Goal: Transaction & Acquisition: Purchase product/service

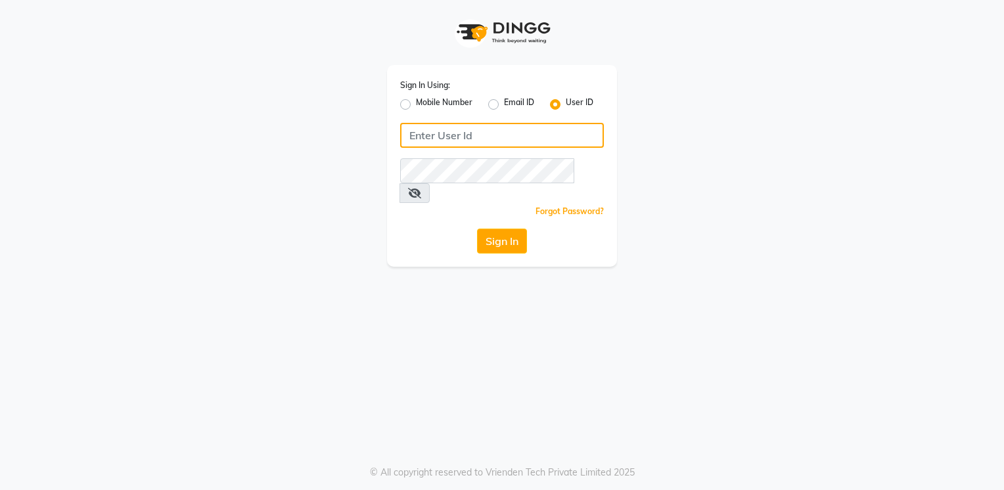
type input "8169197438"
click at [416, 108] on label "Mobile Number" at bounding box center [444, 105] width 57 height 16
click at [416, 105] on input "Mobile Number" at bounding box center [420, 101] width 9 height 9
radio input "true"
radio input "false"
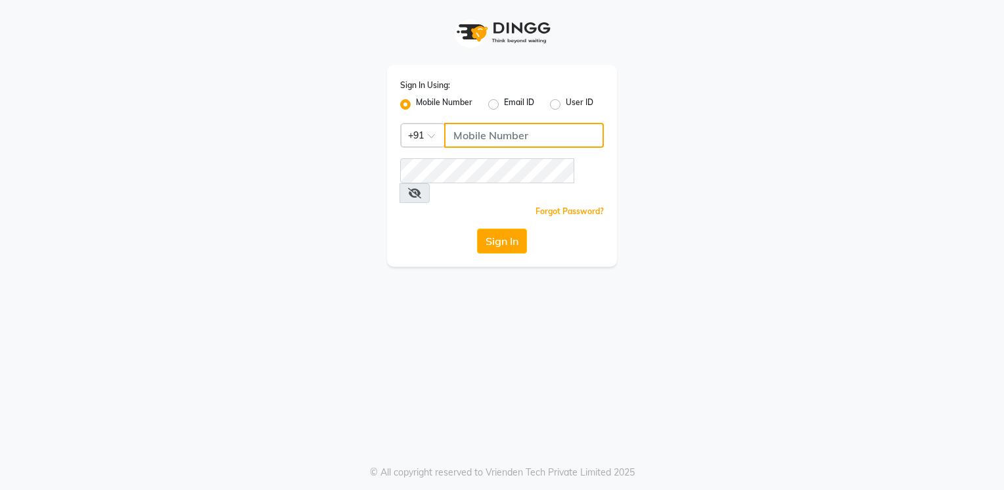
click at [503, 138] on input "Username" at bounding box center [524, 135] width 160 height 25
type input "9920557400"
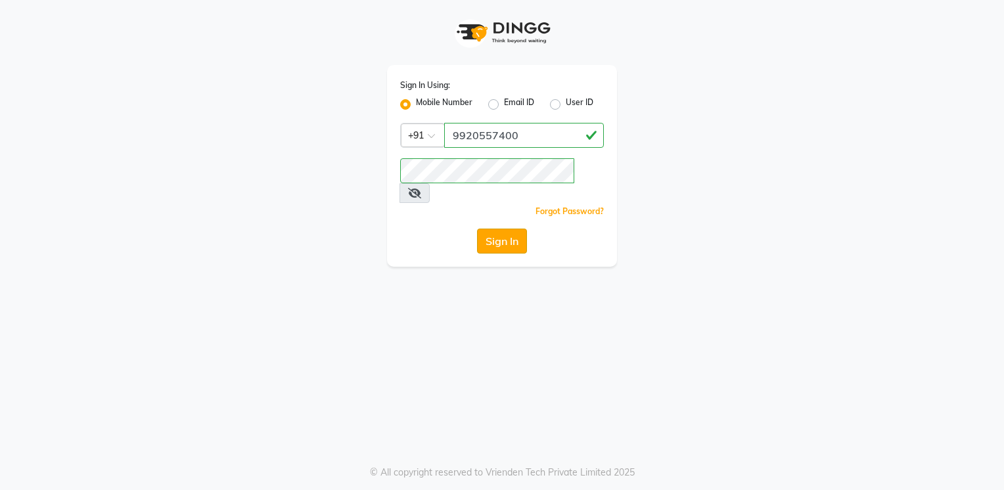
click at [499, 233] on button "Sign In" at bounding box center [502, 241] width 50 height 25
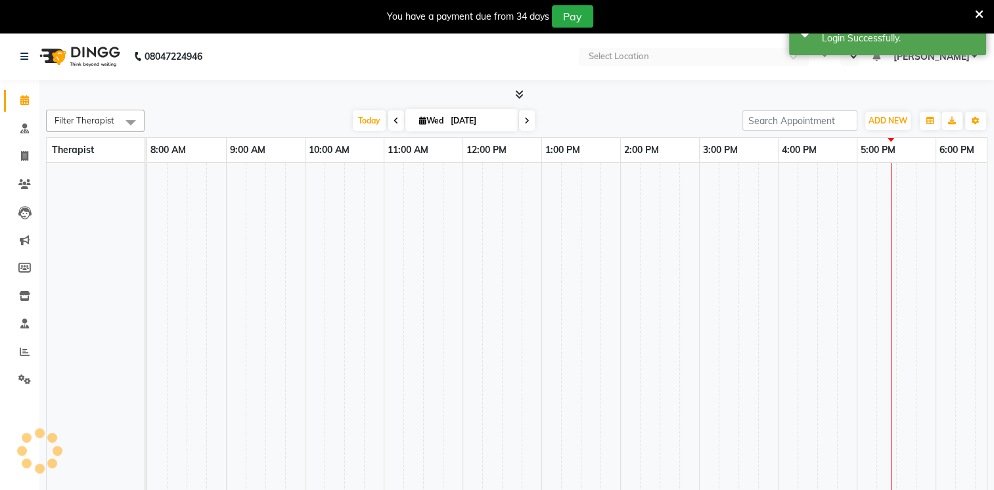
select select "en"
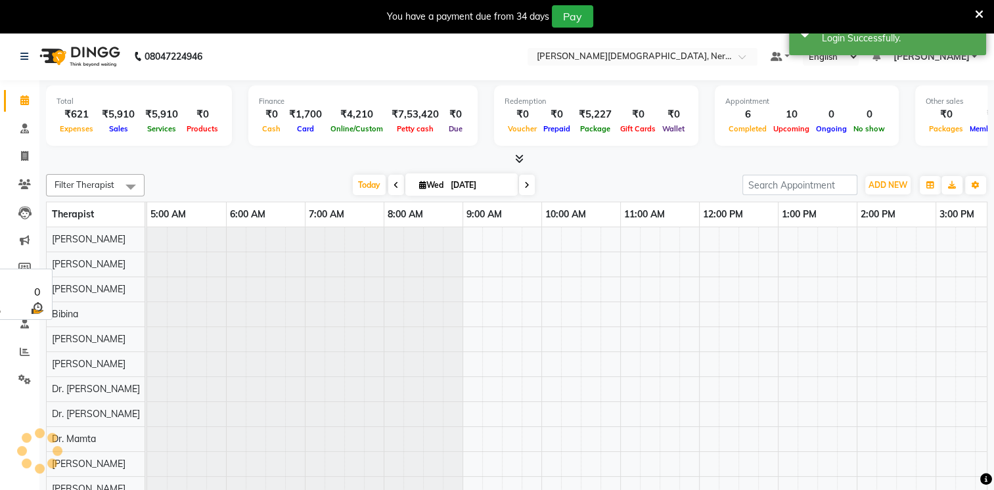
scroll to position [0, 79]
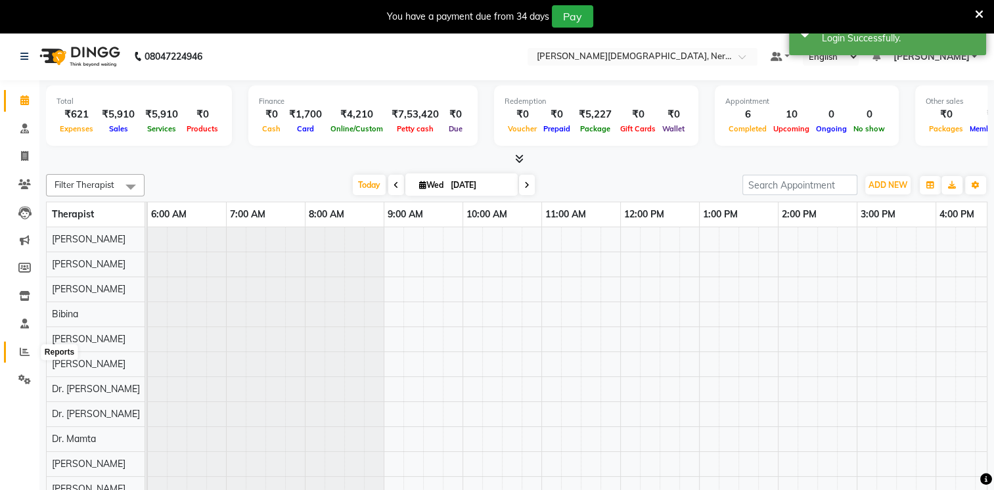
click at [31, 351] on span at bounding box center [24, 352] width 23 height 15
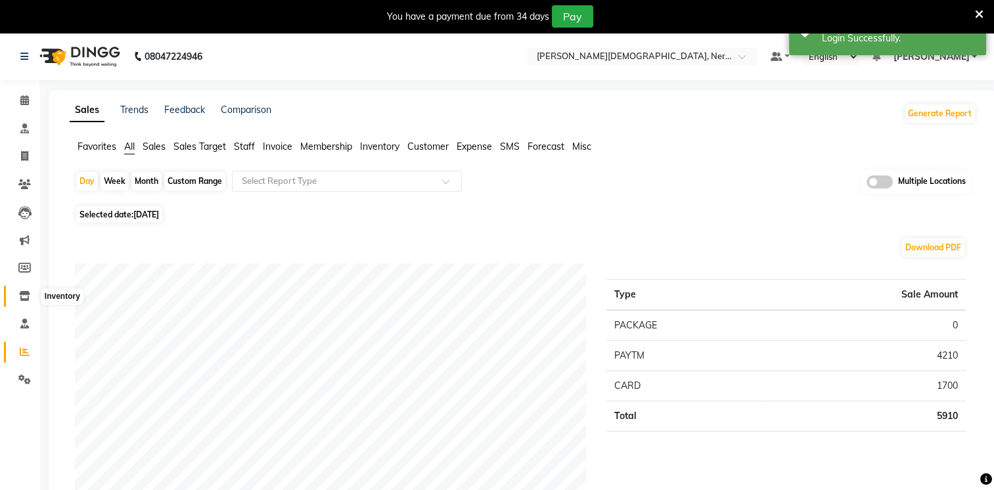
click at [24, 295] on icon at bounding box center [24, 296] width 11 height 10
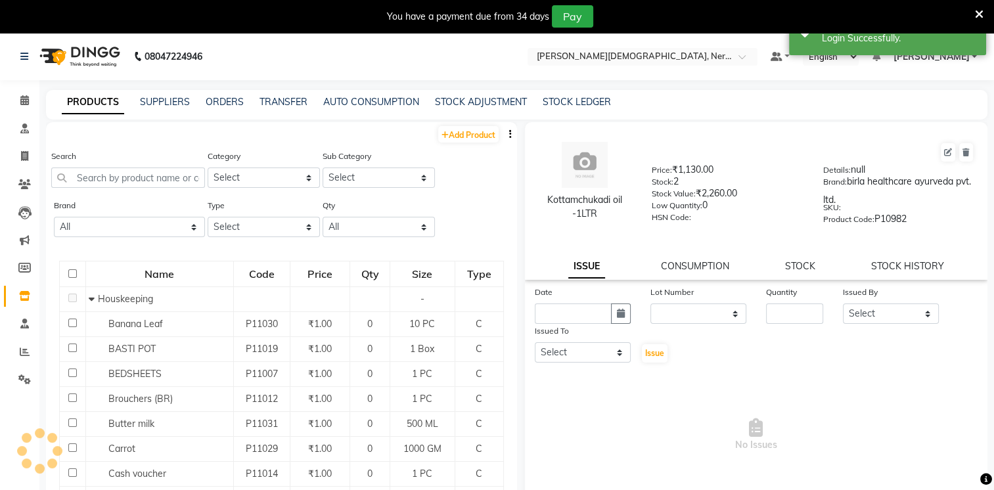
select select
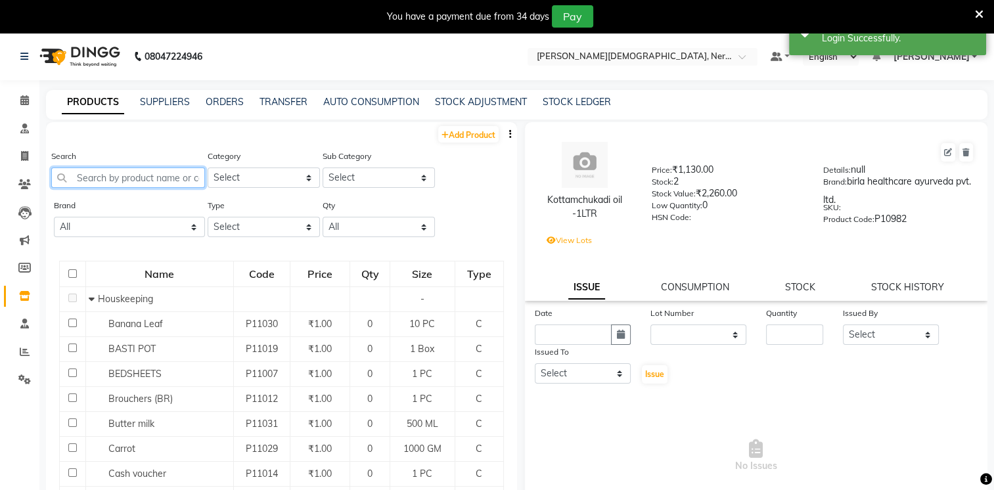
click at [162, 177] on input "text" at bounding box center [128, 178] width 154 height 20
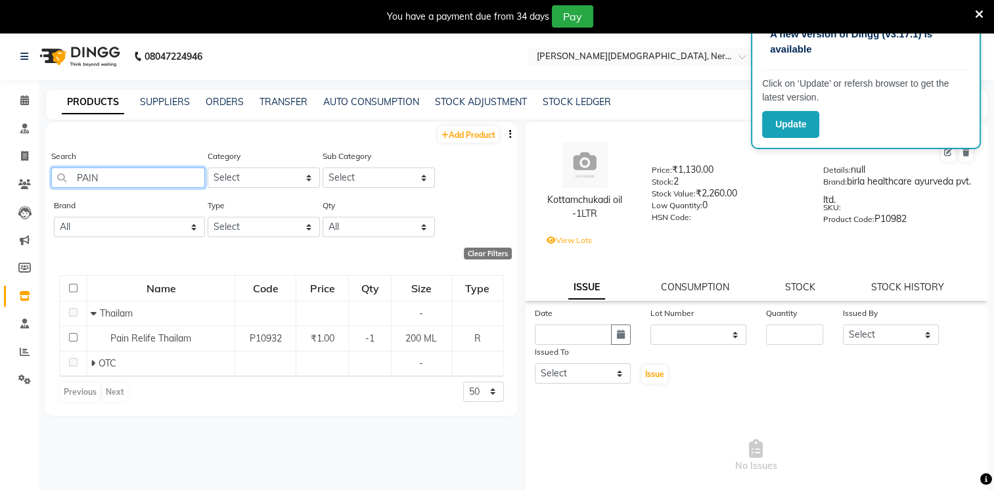
type input "PAIN"
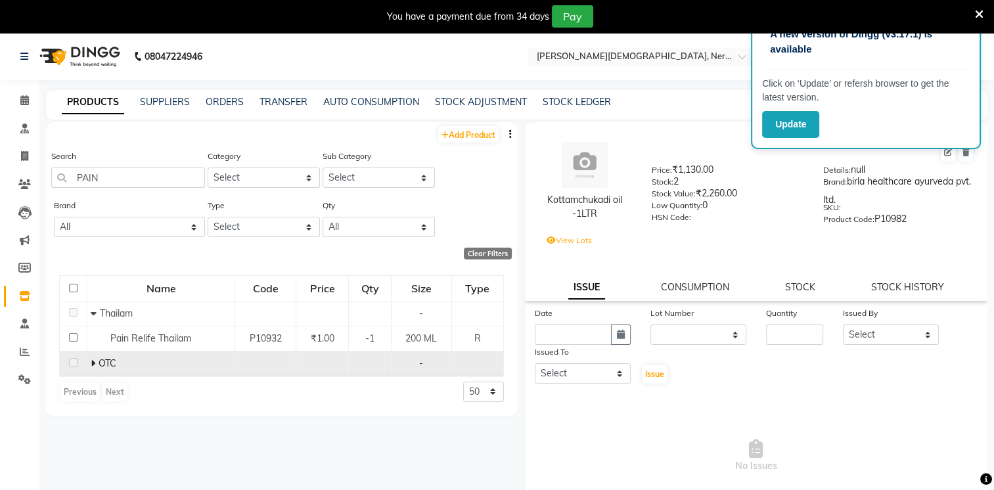
click at [139, 361] on div "OTC" at bounding box center [161, 364] width 141 height 14
click at [94, 363] on icon at bounding box center [93, 363] width 5 height 9
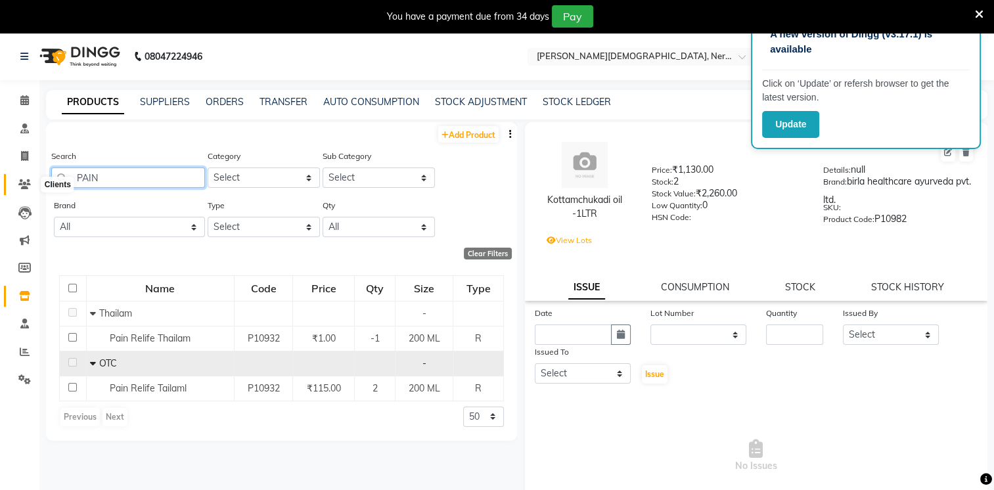
drag, startPoint x: 168, startPoint y: 181, endPoint x: 14, endPoint y: 188, distance: 154.6
click at [14, 188] on app-home "08047224946 Select Location × [PERSON_NAME], Nerul West Default Panel My Panel …" at bounding box center [497, 282] width 994 height 499
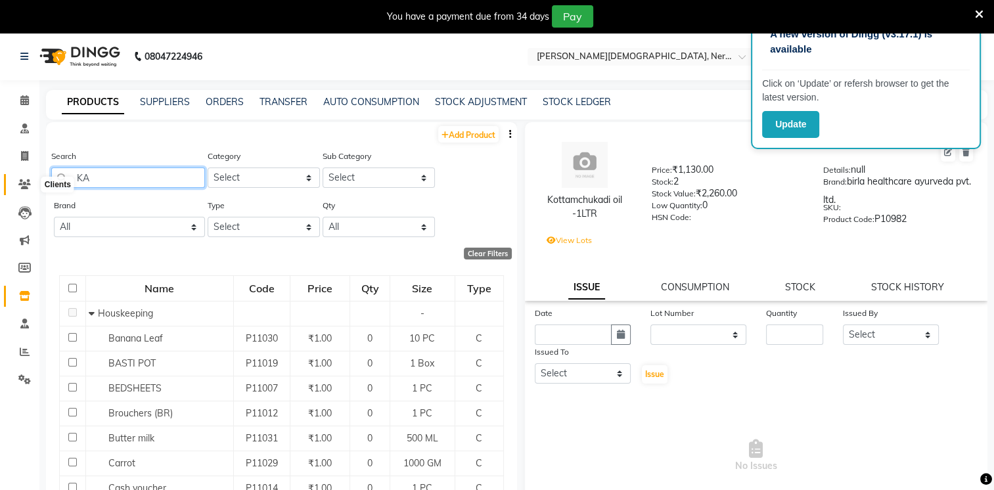
type input "KAR"
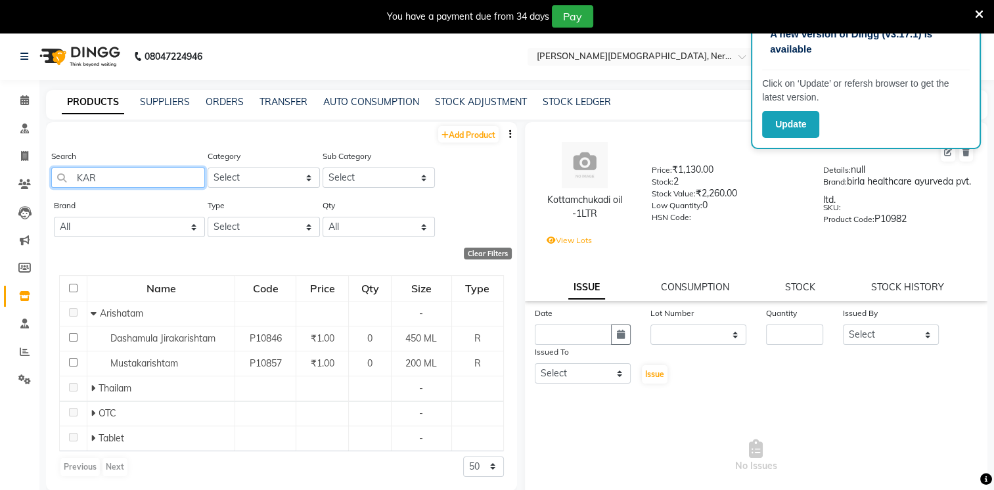
drag, startPoint x: 151, startPoint y: 179, endPoint x: 26, endPoint y: 201, distance: 127.5
click at [26, 201] on app-home "08047224946 Select Location × [PERSON_NAME], Nerul West Default Panel My Panel …" at bounding box center [497, 282] width 994 height 499
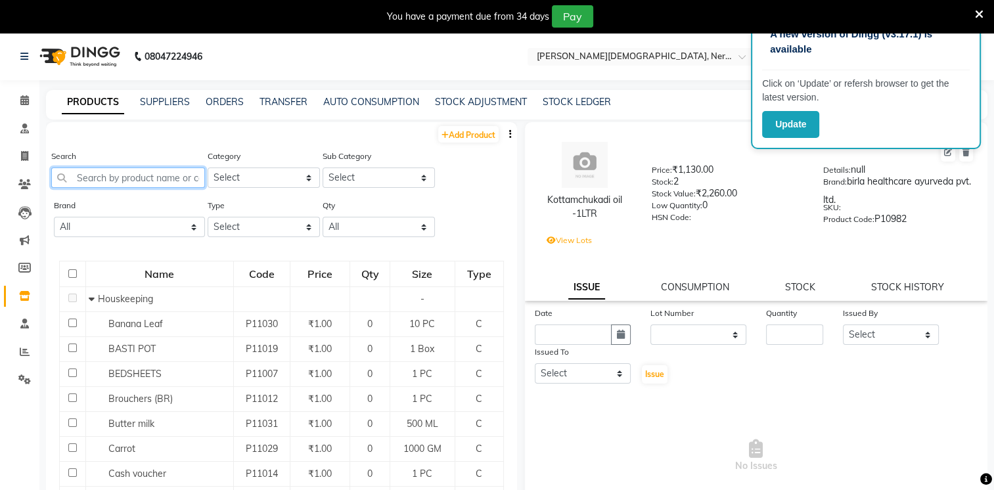
click at [149, 176] on input "text" at bounding box center [128, 178] width 154 height 20
click at [129, 177] on input "text" at bounding box center [128, 178] width 154 height 20
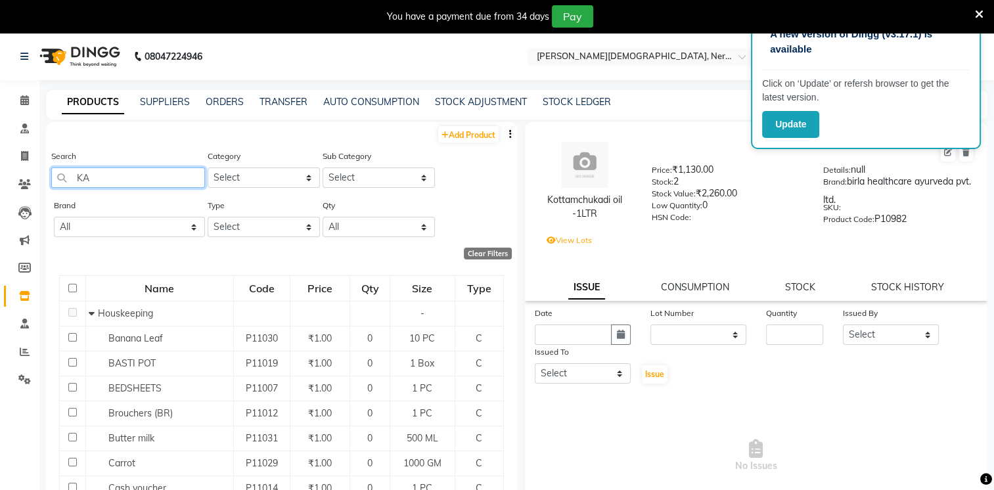
type input "KAR"
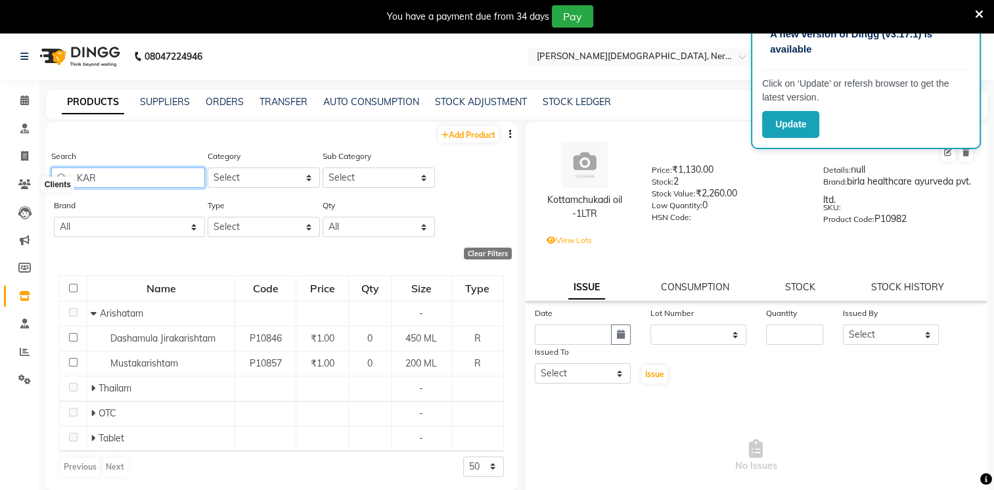
drag, startPoint x: 171, startPoint y: 180, endPoint x: -3, endPoint y: 188, distance: 173.7
click at [0, 188] on html "A new version of Dingg (v3.17.1) is available Click on ‘Update’ or refersh brow…" at bounding box center [497, 245] width 994 height 490
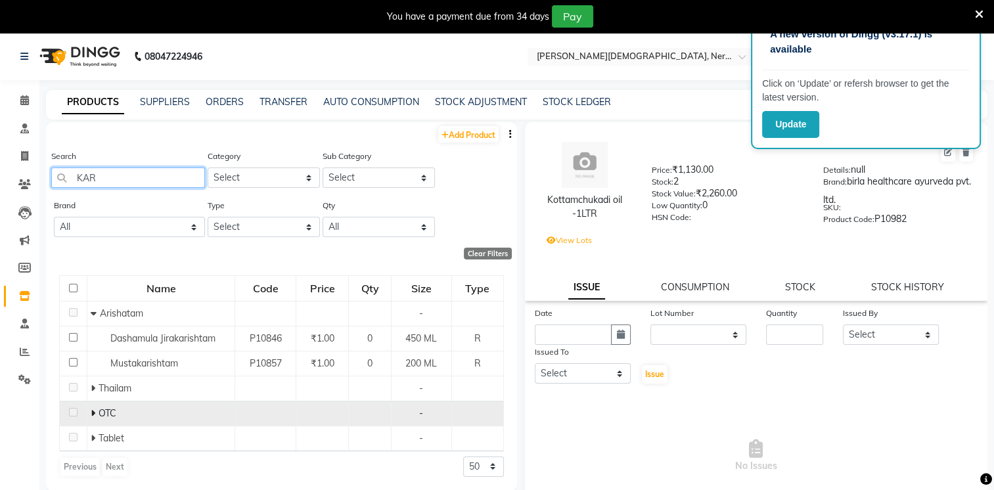
type input "KAR"
click at [96, 418] on span at bounding box center [95, 413] width 8 height 12
drag, startPoint x: 144, startPoint y: 181, endPoint x: 50, endPoint y: 181, distance: 94.0
click at [50, 181] on div "Search KAR Category Select Hair Skin Makeup Personal Care Appliances Classical …" at bounding box center [281, 173] width 471 height 49
type input "KARPUR"
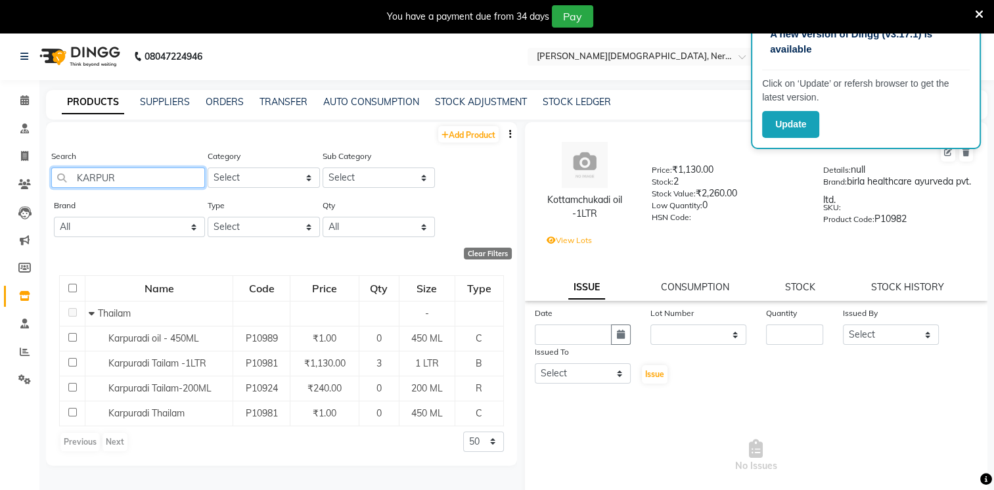
drag, startPoint x: 175, startPoint y: 180, endPoint x: -3, endPoint y: 185, distance: 177.5
click at [0, 185] on html "A new version of Dingg (v3.17.1) is available Click on ‘Update’ or refersh brow…" at bounding box center [497, 245] width 994 height 490
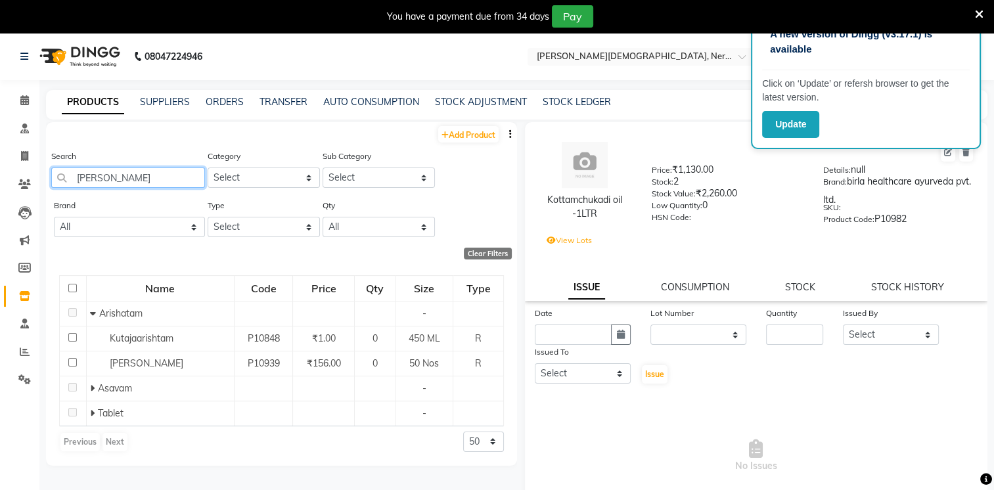
click at [167, 173] on input "[PERSON_NAME]" at bounding box center [128, 178] width 154 height 20
type input "J"
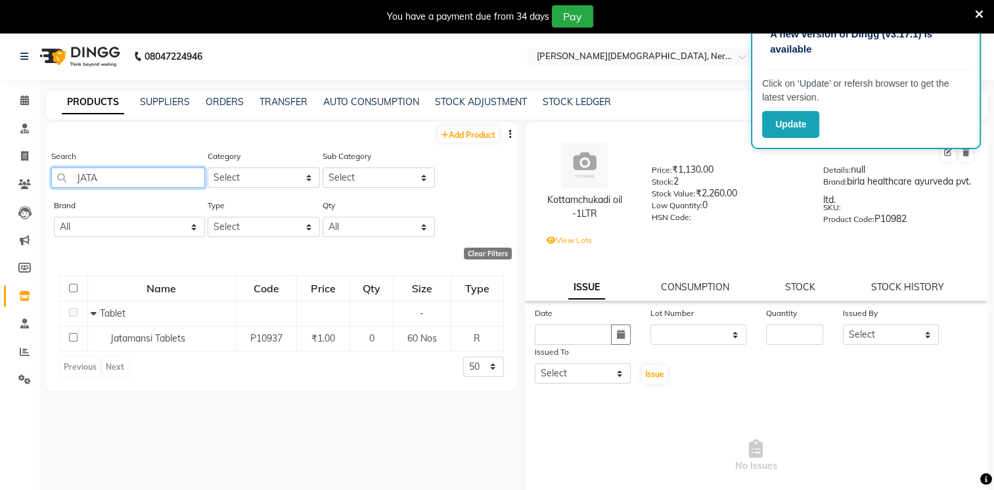
click at [134, 172] on input "JATA" at bounding box center [128, 178] width 154 height 20
type input "JAT"
drag, startPoint x: 103, startPoint y: 177, endPoint x: 74, endPoint y: 193, distance: 32.0
click at [74, 193] on div "Search JAT" at bounding box center [128, 173] width 154 height 49
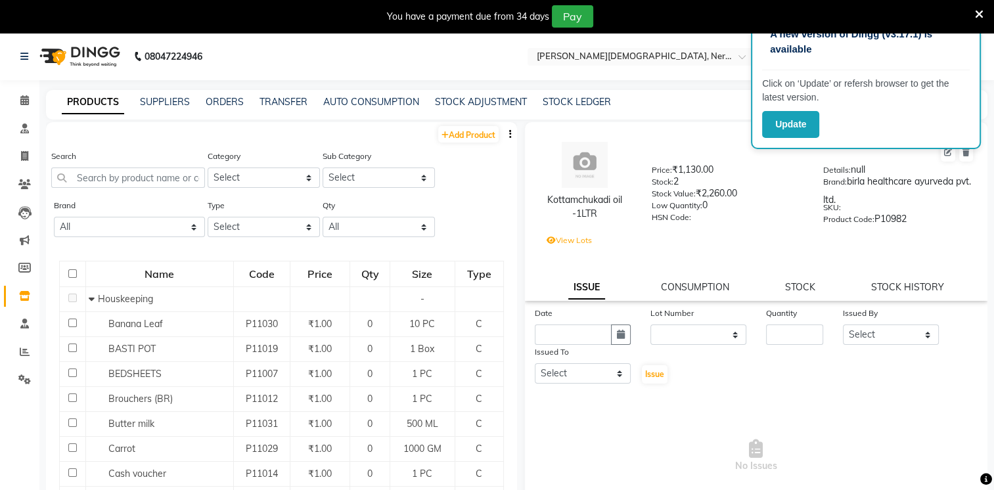
click at [982, 14] on icon at bounding box center [979, 15] width 9 height 12
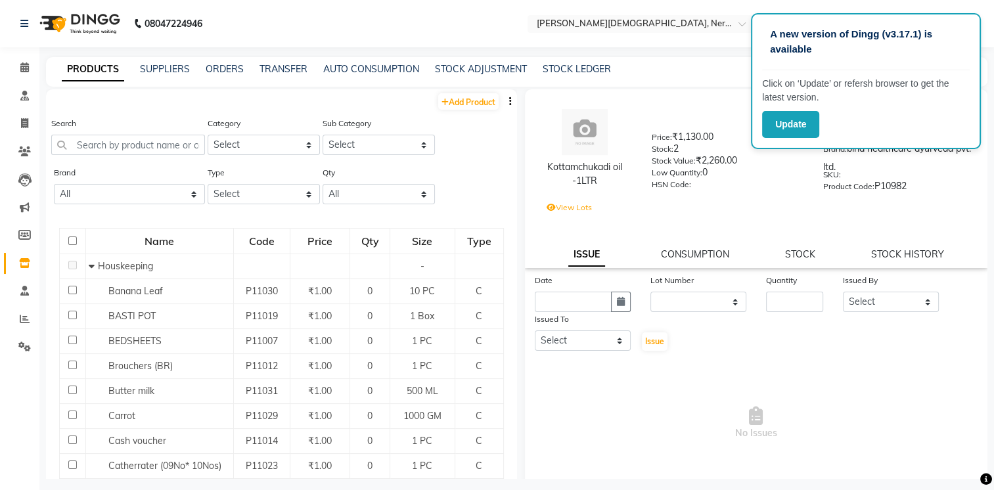
click at [702, 68] on div "PRODUCTS SUPPLIERS ORDERS TRANSFER AUTO CONSUMPTION STOCK ADJUSTMENT STOCK LEDG…" at bounding box center [509, 69] width 926 height 14
click at [729, 59] on div "PRODUCTS SUPPLIERS ORDERS TRANSFER AUTO CONSUMPTION STOCK ADJUSTMENT STOCK LEDG…" at bounding box center [517, 72] width 942 height 30
click at [173, 139] on input "text" at bounding box center [128, 145] width 154 height 20
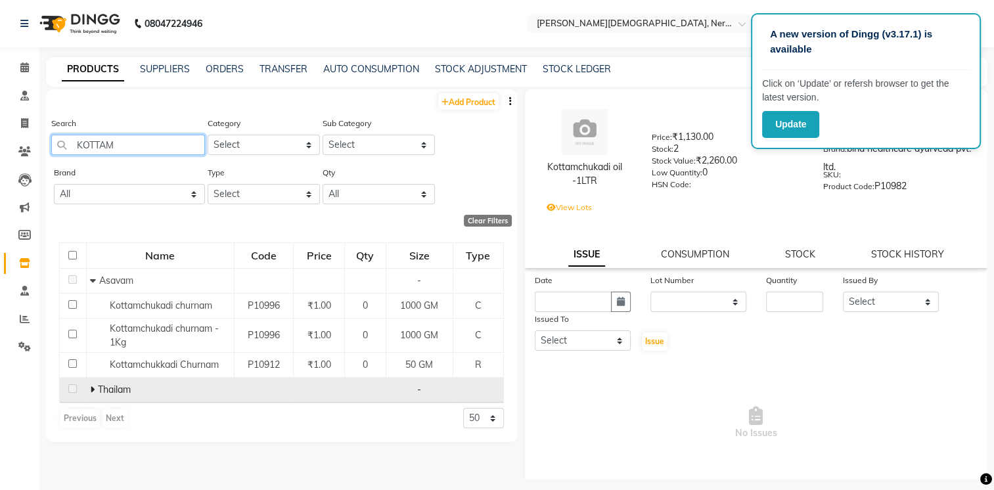
type input "KOTTAM"
click at [120, 394] on span "Thailam" at bounding box center [114, 390] width 33 height 12
click at [108, 391] on span "Thailam" at bounding box center [114, 390] width 33 height 12
click at [95, 384] on div "Thailam" at bounding box center [160, 390] width 141 height 14
click at [91, 388] on icon at bounding box center [92, 389] width 5 height 9
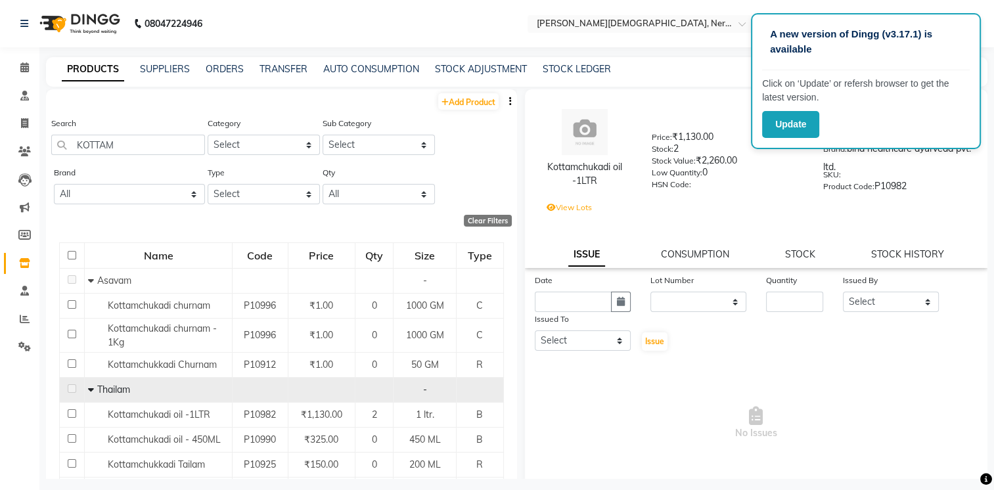
click at [92, 388] on span at bounding box center [92, 390] width 9 height 12
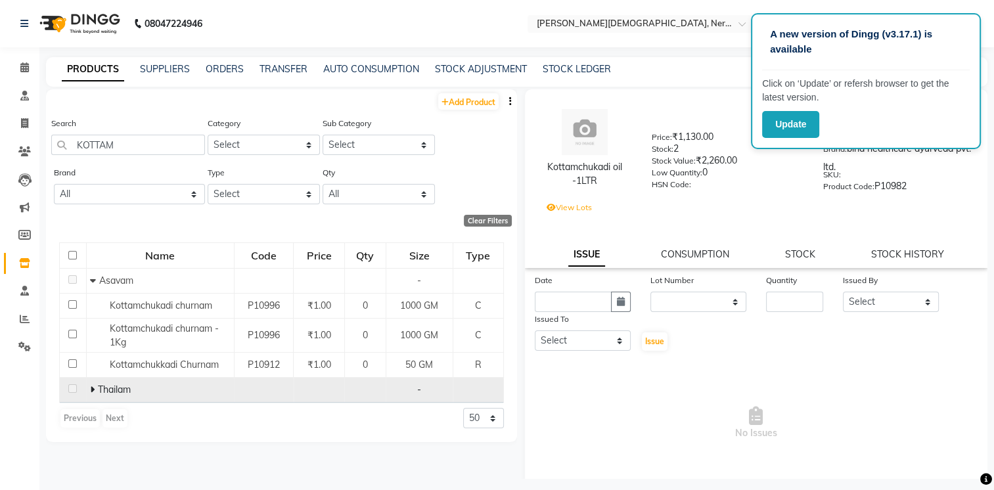
click at [93, 388] on icon at bounding box center [92, 389] width 5 height 9
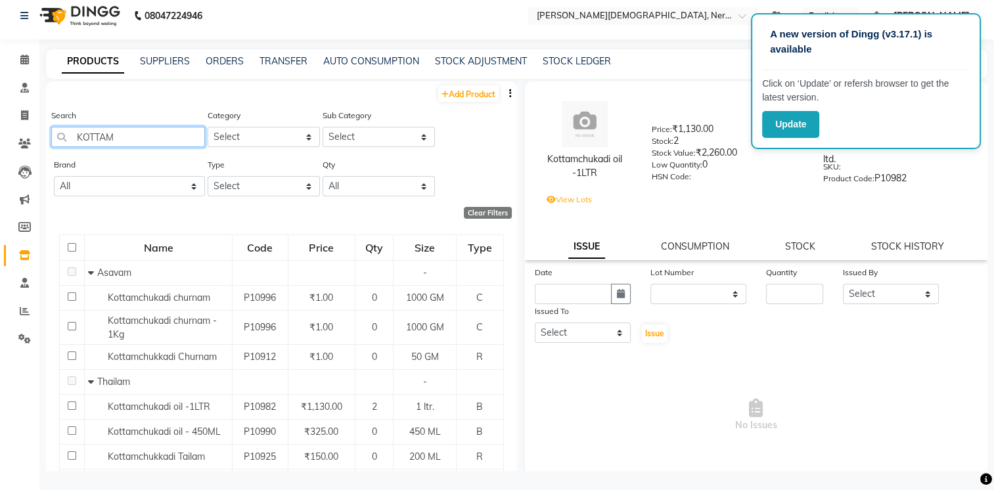
drag, startPoint x: 142, startPoint y: 133, endPoint x: -3, endPoint y: 141, distance: 144.7
click at [0, 141] on html "A new version of Dingg (v3.17.1) is available Click on ‘Update’ or refersh brow…" at bounding box center [497, 237] width 994 height 490
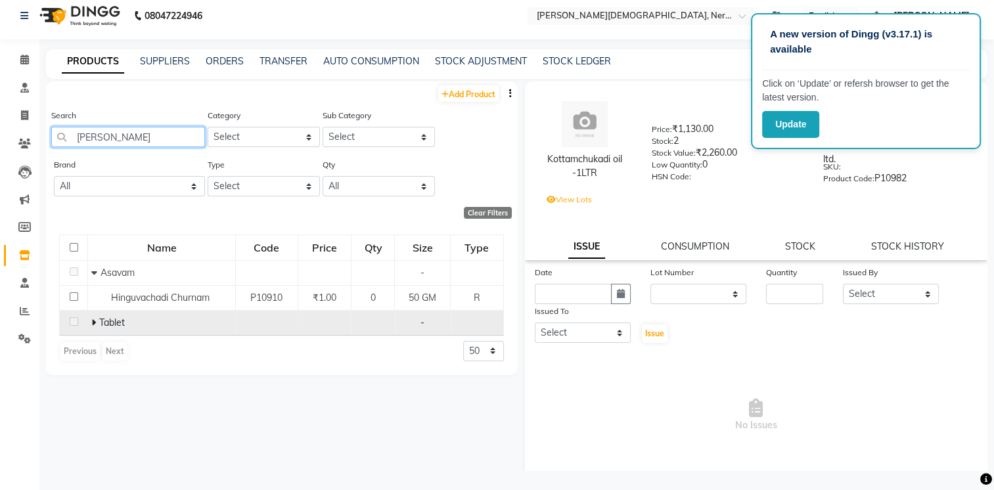
type input "[PERSON_NAME]"
click at [89, 320] on td "Tablet" at bounding box center [162, 322] width 148 height 25
click at [95, 319] on icon at bounding box center [93, 322] width 5 height 9
drag, startPoint x: 133, startPoint y: 140, endPoint x: 9, endPoint y: 164, distance: 126.5
click at [9, 164] on app-home "08047224946 Select Location × [PERSON_NAME], Nerul West Default Panel My Panel …" at bounding box center [497, 241] width 994 height 499
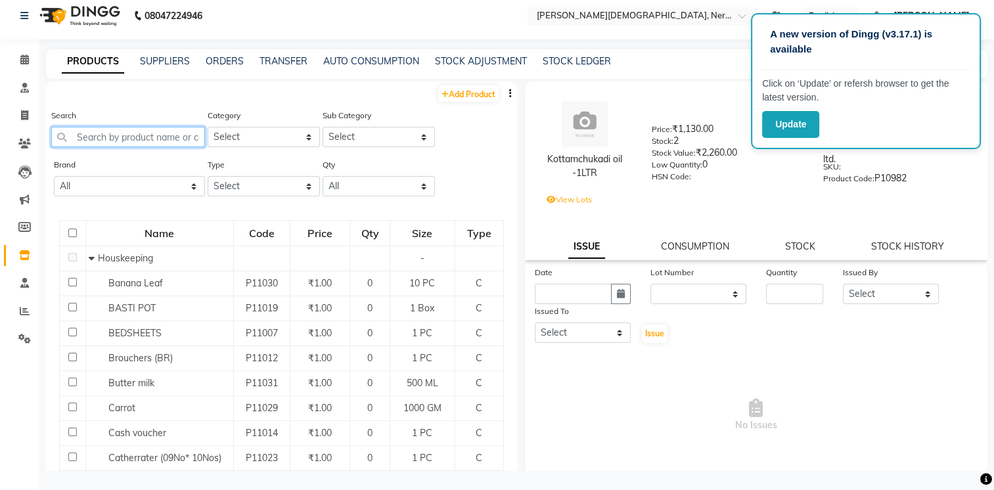
click at [126, 138] on input "text" at bounding box center [128, 137] width 154 height 20
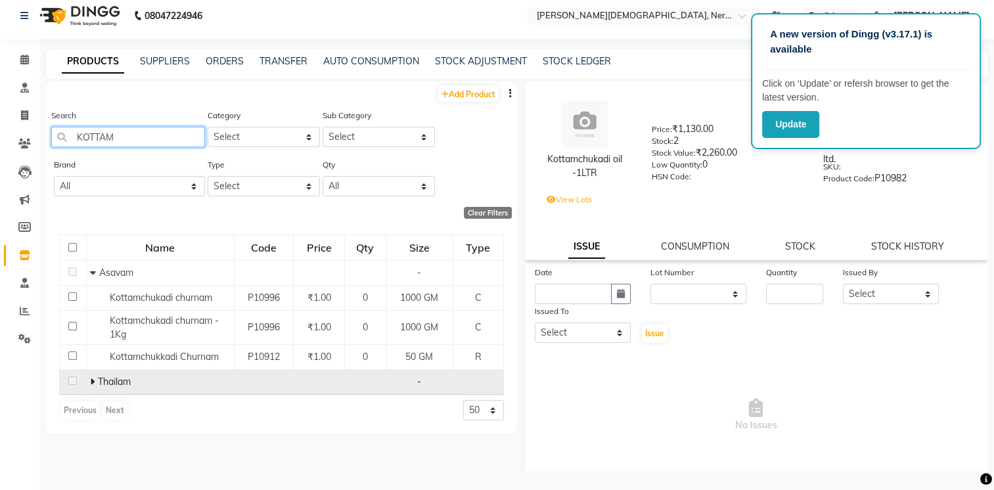
type input "KOTTAM"
click at [114, 382] on span "Thailam" at bounding box center [114, 382] width 33 height 12
click at [103, 382] on span "Thailam" at bounding box center [114, 382] width 33 height 12
click at [95, 381] on span at bounding box center [94, 382] width 8 height 12
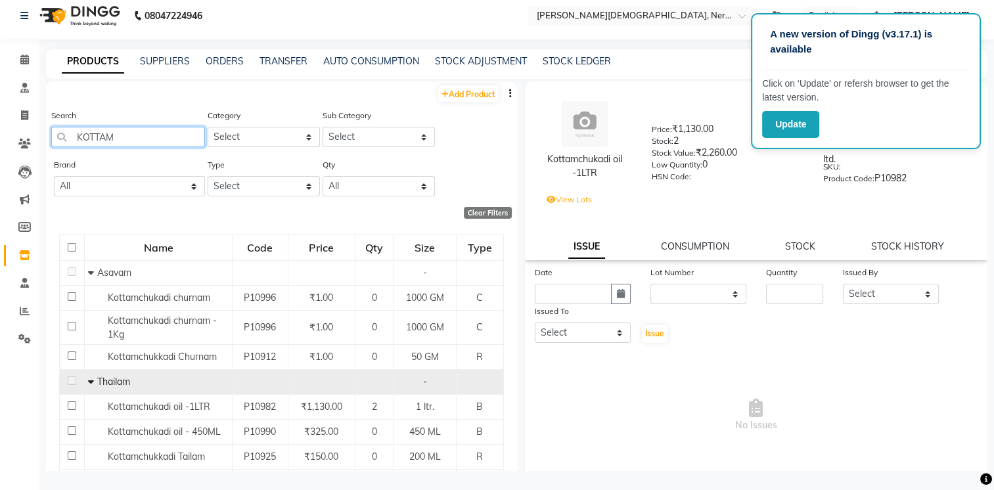
drag, startPoint x: 137, startPoint y: 138, endPoint x: 1, endPoint y: 149, distance: 136.4
click at [0, 156] on html "A new version of Dingg (v3.17.1) is available Click on ‘Update’ or refersh brow…" at bounding box center [497, 237] width 994 height 490
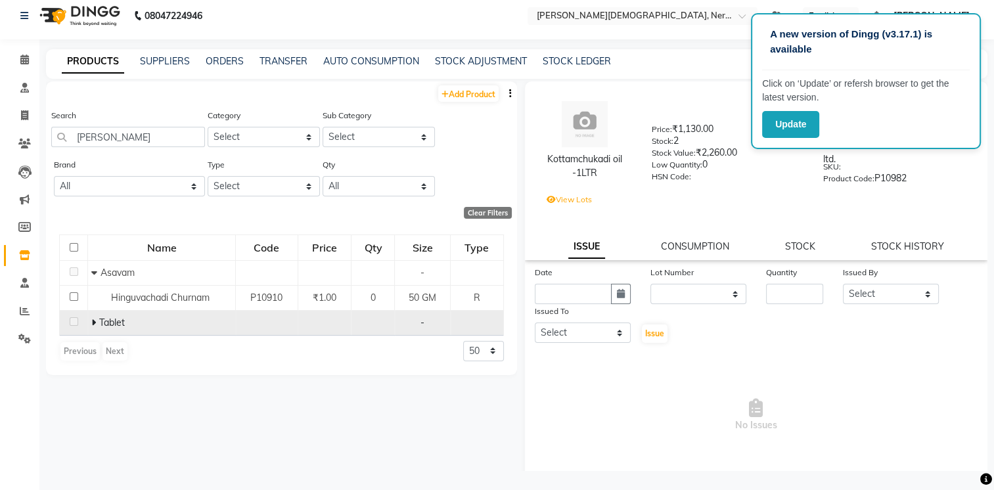
click at [99, 321] on span "Tablet" at bounding box center [112, 323] width 26 height 12
click at [90, 322] on td "Tablet" at bounding box center [162, 322] width 148 height 25
click at [95, 322] on icon at bounding box center [93, 322] width 5 height 9
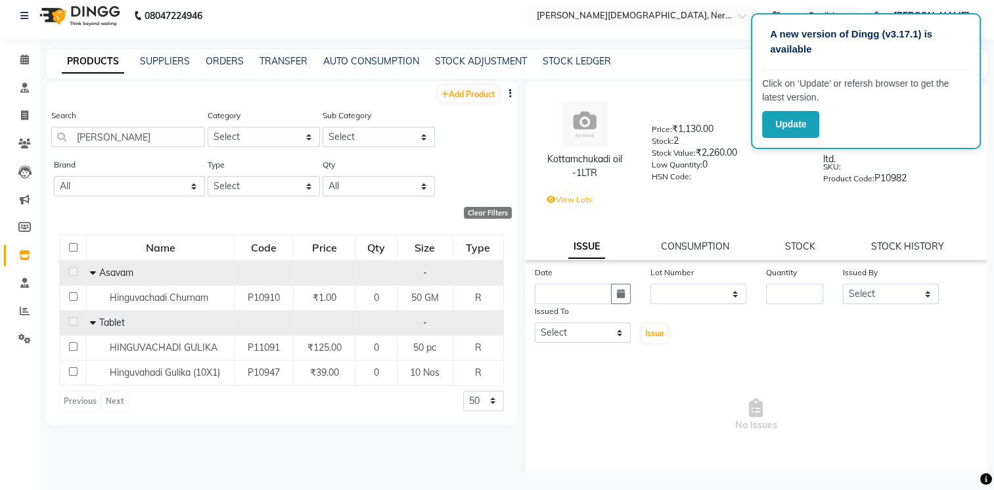
click at [92, 272] on icon at bounding box center [93, 272] width 6 height 9
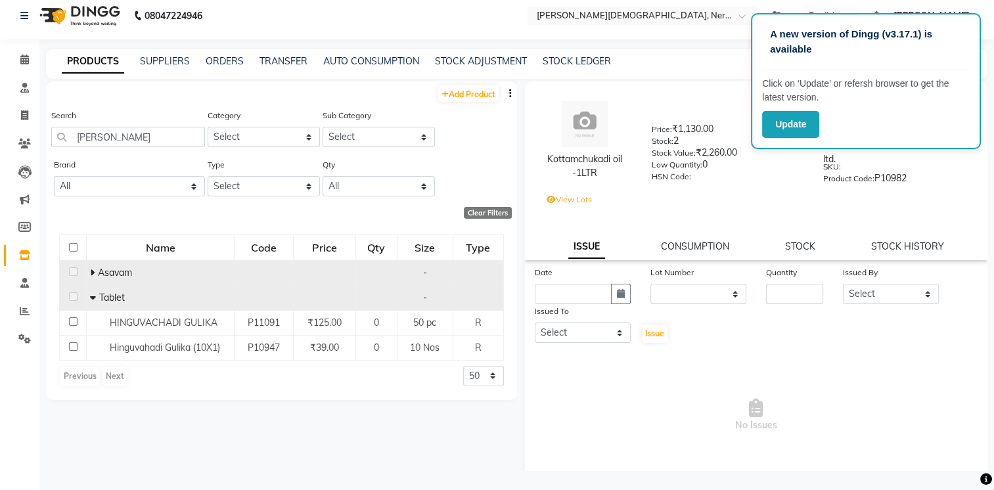
click at [92, 272] on icon at bounding box center [92, 272] width 5 height 9
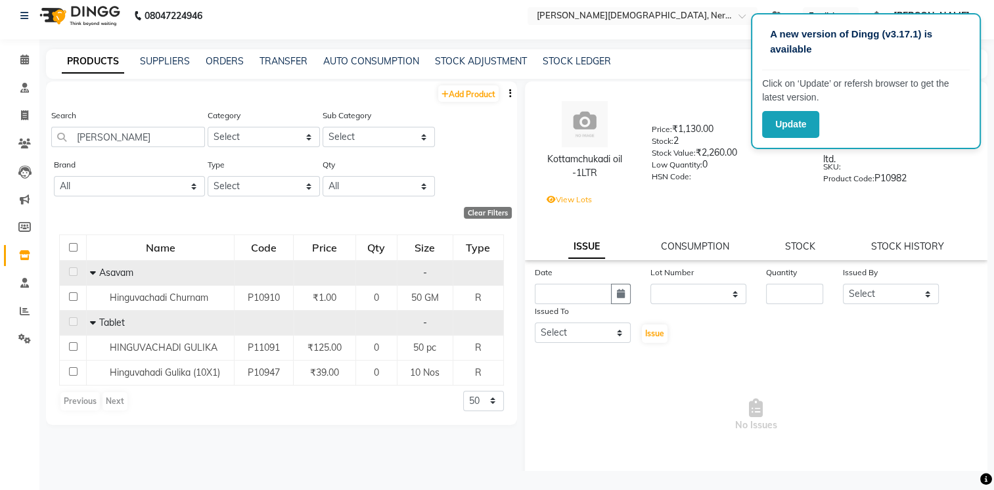
click at [92, 272] on icon at bounding box center [93, 272] width 6 height 9
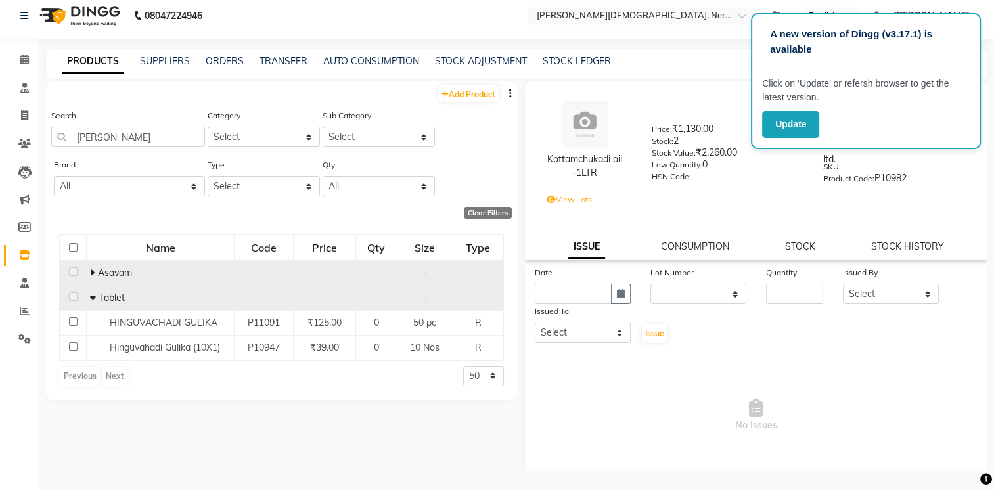
click at [97, 300] on span at bounding box center [94, 298] width 9 height 12
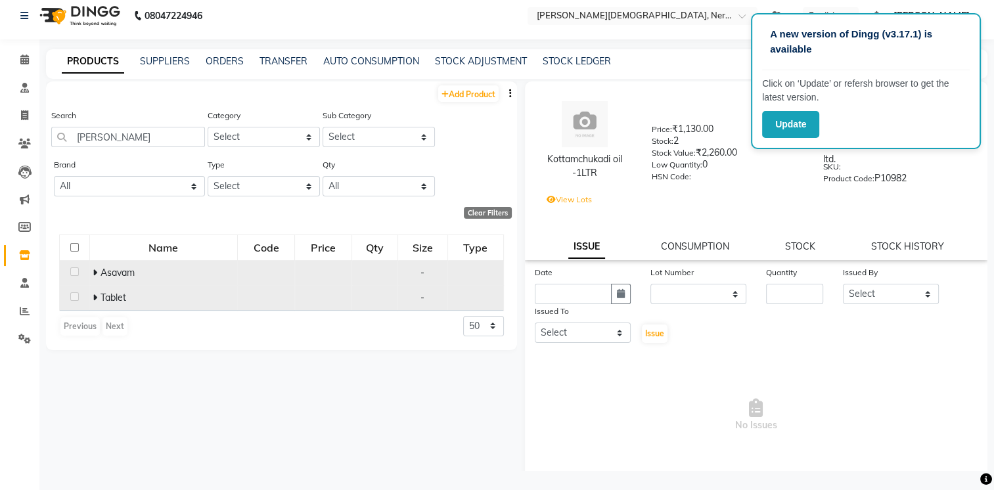
click at [97, 302] on icon at bounding box center [95, 297] width 5 height 9
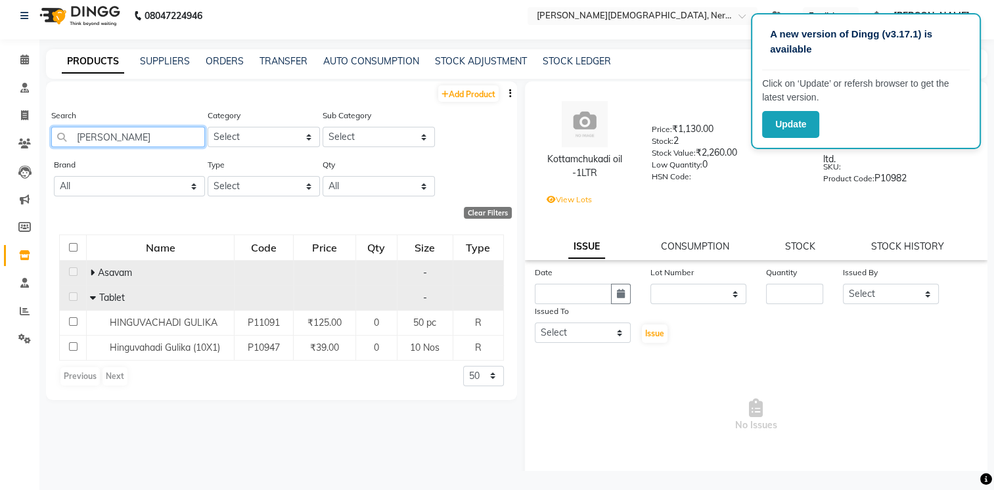
click at [132, 141] on input "[PERSON_NAME]" at bounding box center [128, 137] width 154 height 20
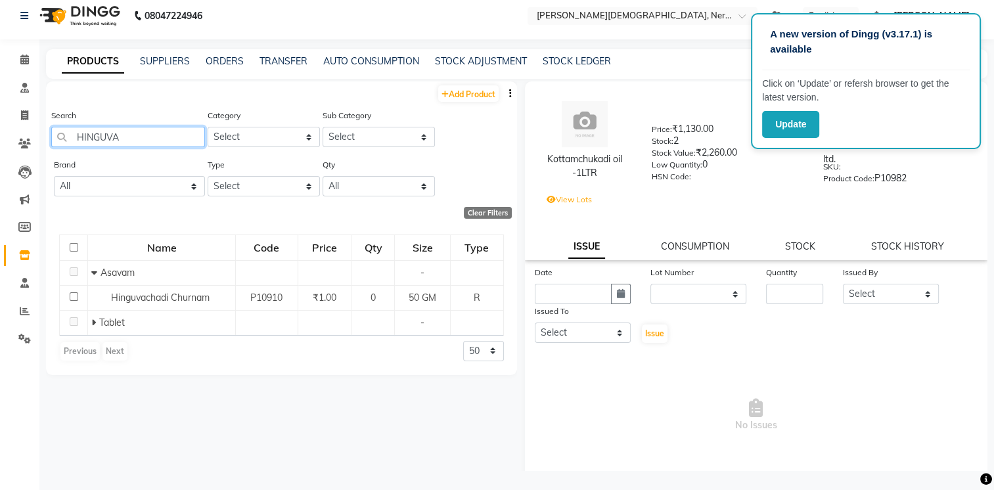
type input "HINGUVA"
click at [500, 145] on div "Search HINGUVA Category Select Hair Skin Makeup Personal Care Appliances Classi…" at bounding box center [281, 132] width 471 height 49
drag, startPoint x: 148, startPoint y: 141, endPoint x: 91, endPoint y: 149, distance: 57.6
click at [22, 150] on app-home "08047224946 Select Location × [PERSON_NAME], Nerul West Default Panel My Panel …" at bounding box center [497, 241] width 994 height 499
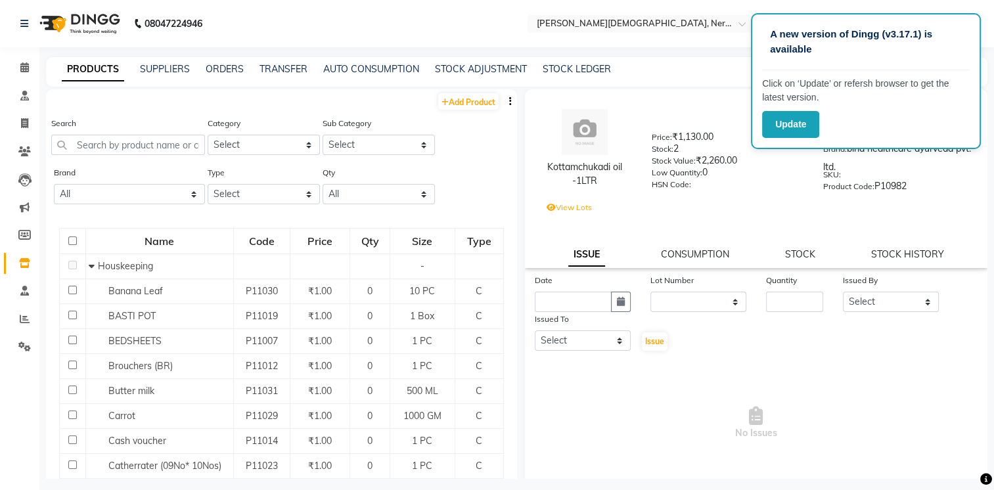
click at [455, 146] on div "Search Category Select Hair Skin Makeup Personal Care Appliances Classical Medi…" at bounding box center [281, 140] width 471 height 49
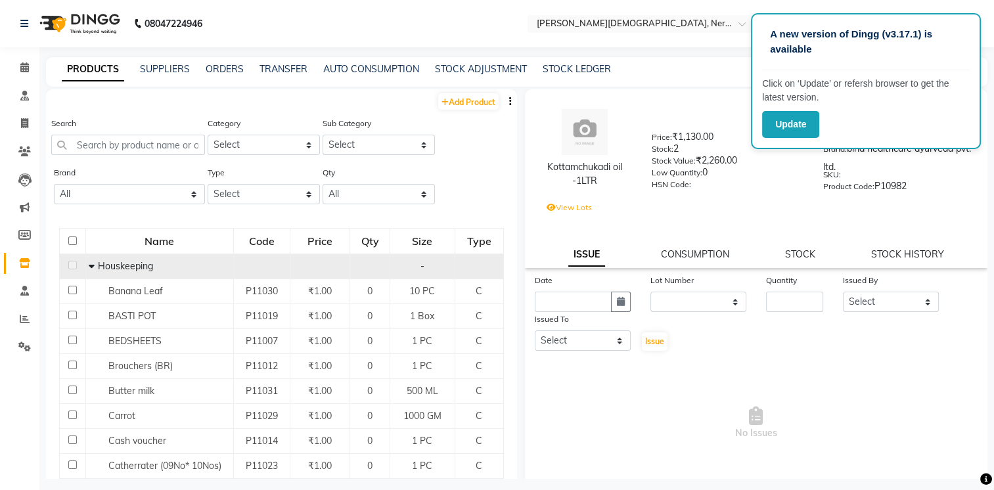
click at [123, 268] on span "Houskeeping" at bounding box center [125, 266] width 55 height 12
click at [92, 267] on icon at bounding box center [92, 266] width 6 height 9
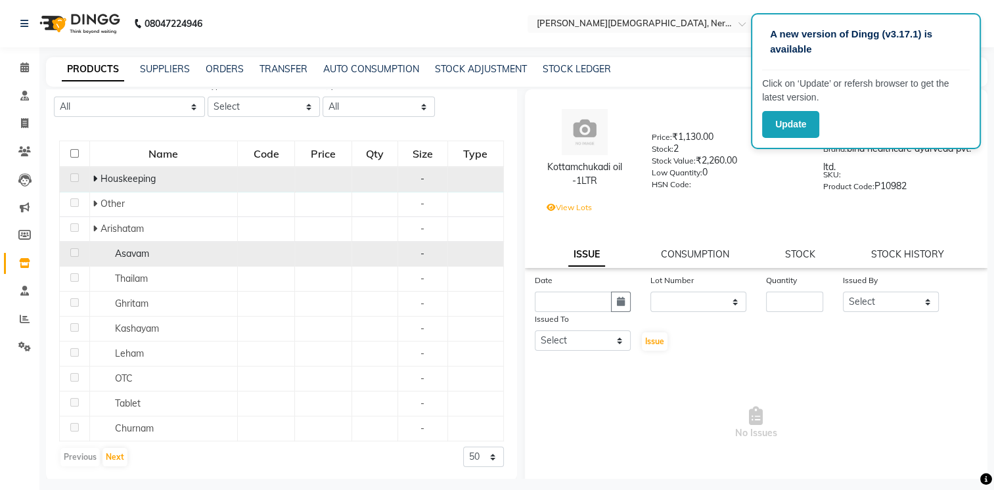
scroll to position [89, 0]
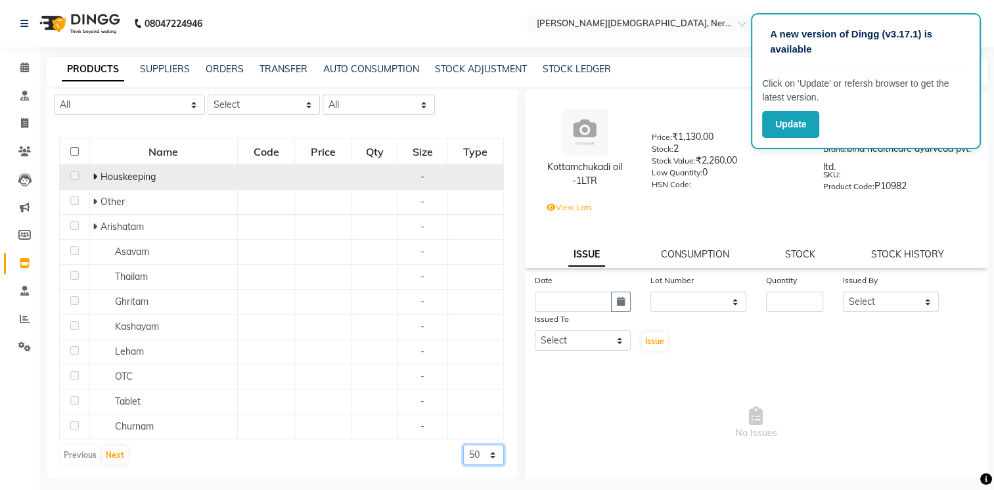
click at [464, 451] on select "50 100 500" at bounding box center [483, 455] width 41 height 20
select select "500"
click at [463, 445] on select "50 100 500" at bounding box center [483, 455] width 41 height 20
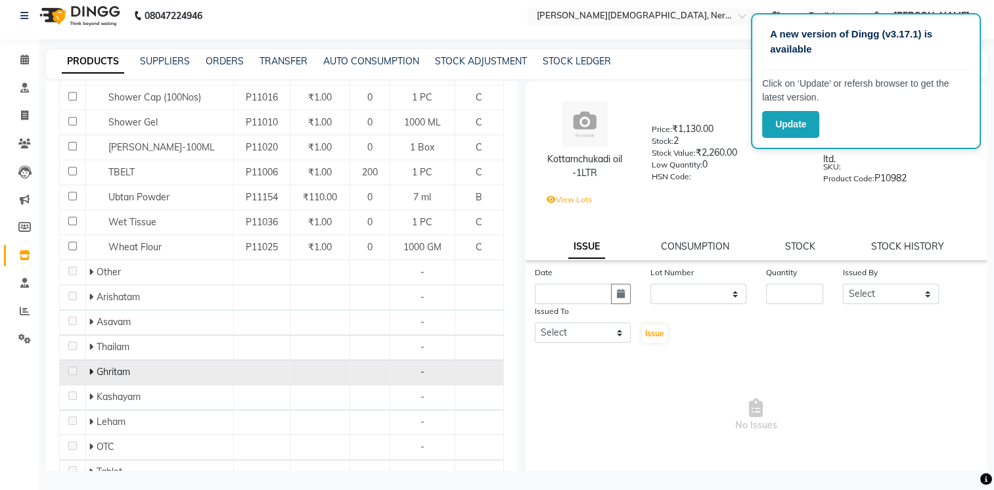
scroll to position [835, 0]
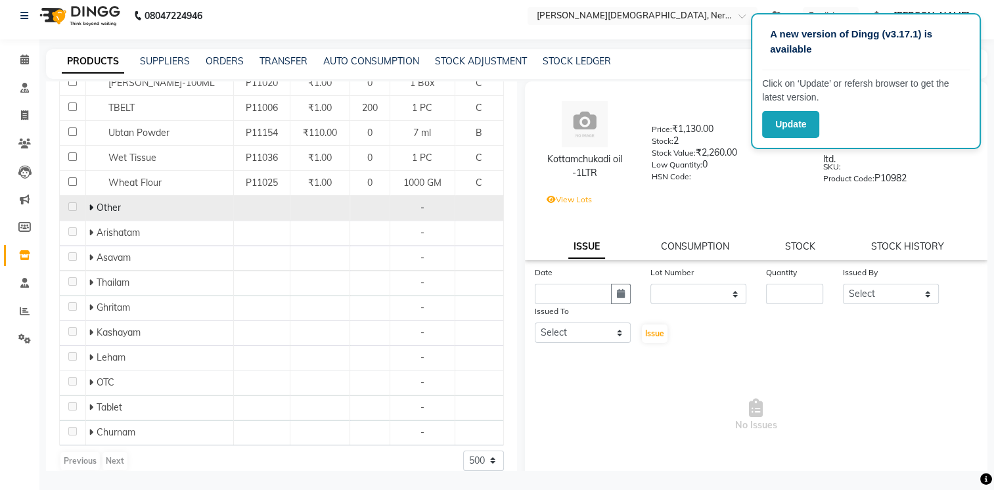
click at [145, 201] on div "Other" at bounding box center [159, 208] width 141 height 14
click at [97, 202] on span "Other" at bounding box center [109, 208] width 24 height 12
drag, startPoint x: 97, startPoint y: 198, endPoint x: 90, endPoint y: 192, distance: 9.3
click at [90, 203] on icon at bounding box center [91, 207] width 5 height 9
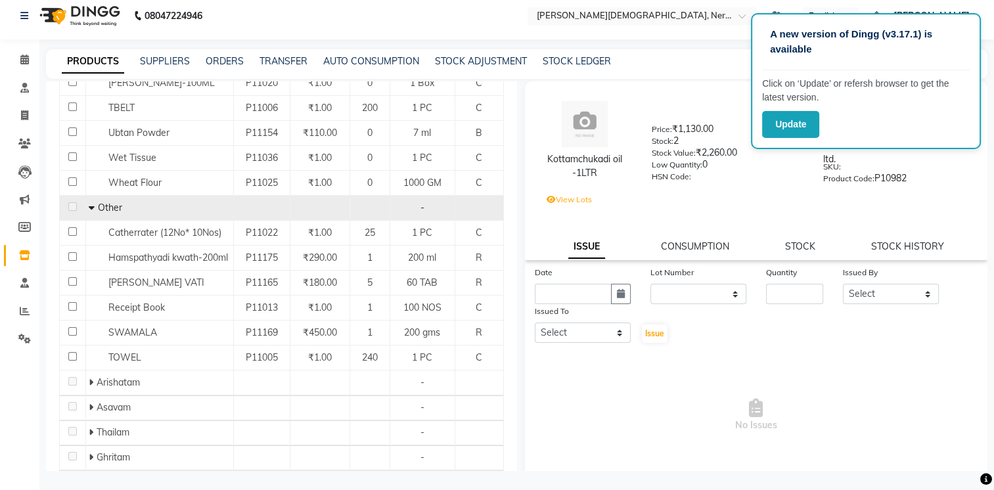
click at [92, 203] on icon at bounding box center [92, 207] width 6 height 9
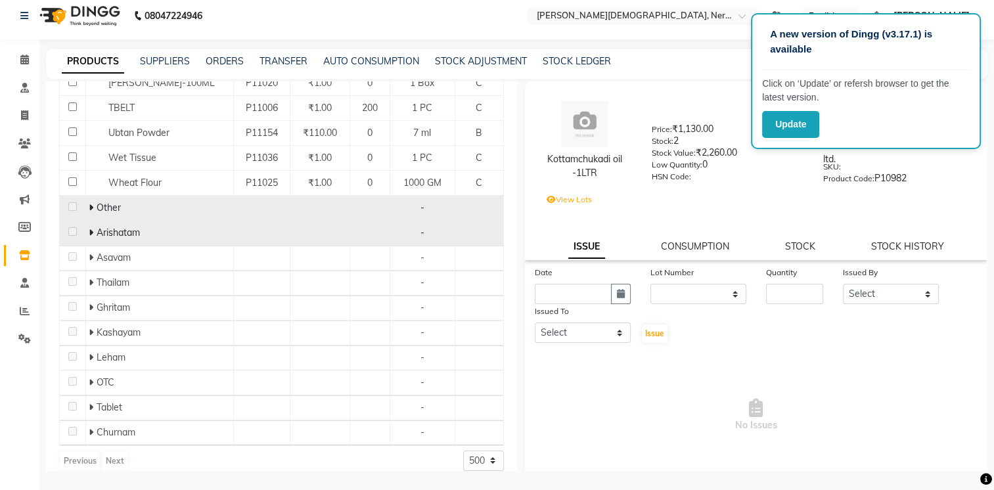
click at [108, 227] on span "Arishatam" at bounding box center [118, 233] width 43 height 12
click at [95, 227] on span at bounding box center [93, 233] width 8 height 12
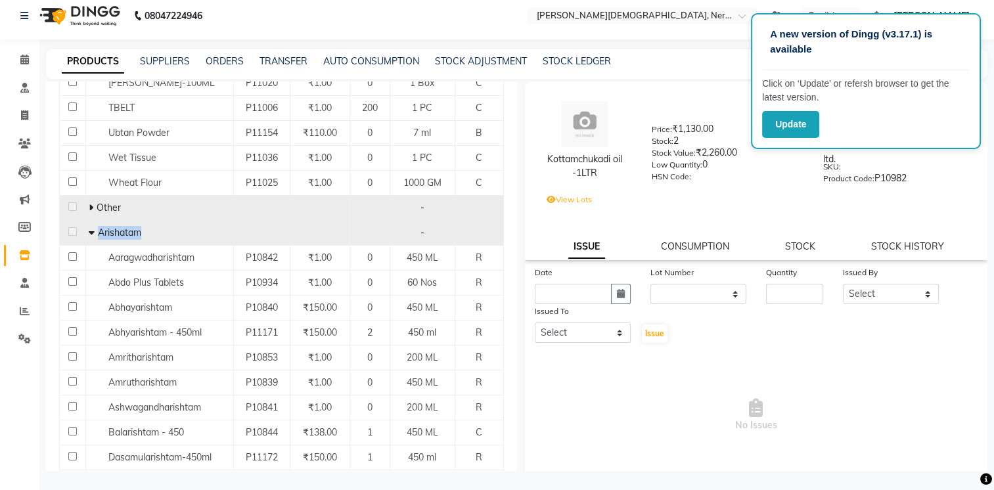
click at [95, 227] on span at bounding box center [93, 233] width 9 height 12
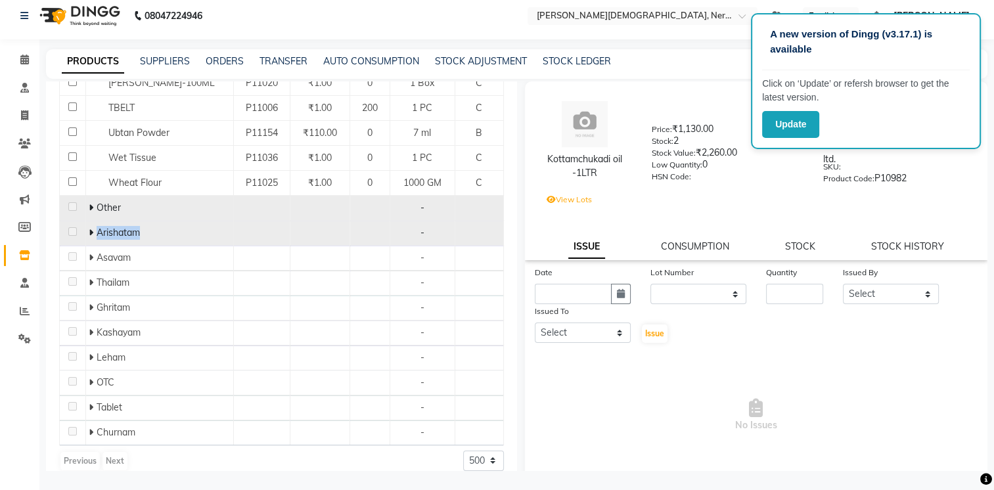
click at [94, 227] on span at bounding box center [93, 233] width 8 height 12
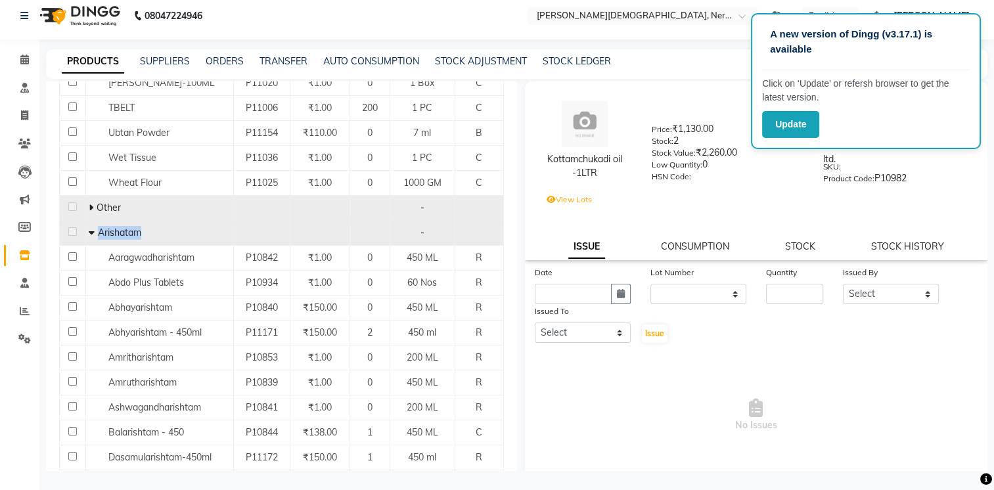
click at [94, 227] on span at bounding box center [93, 233] width 9 height 12
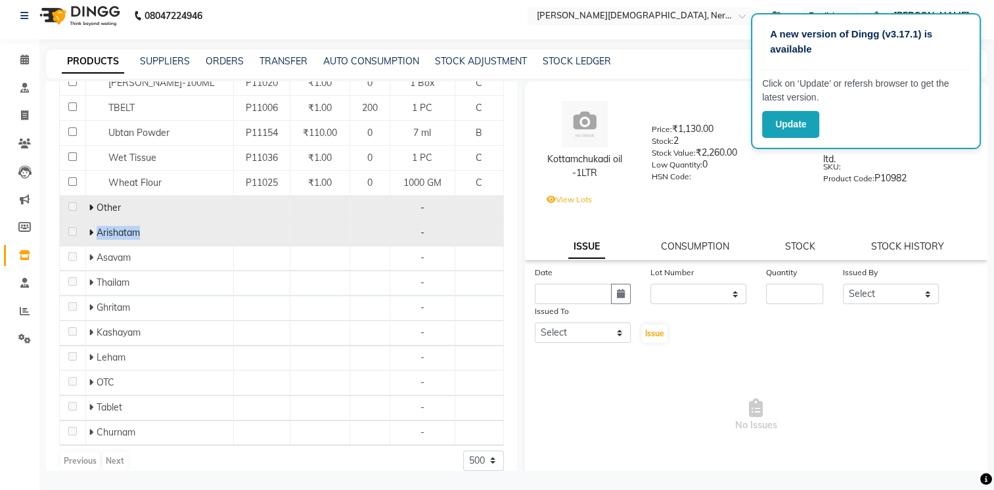
click at [94, 227] on span at bounding box center [93, 233] width 8 height 12
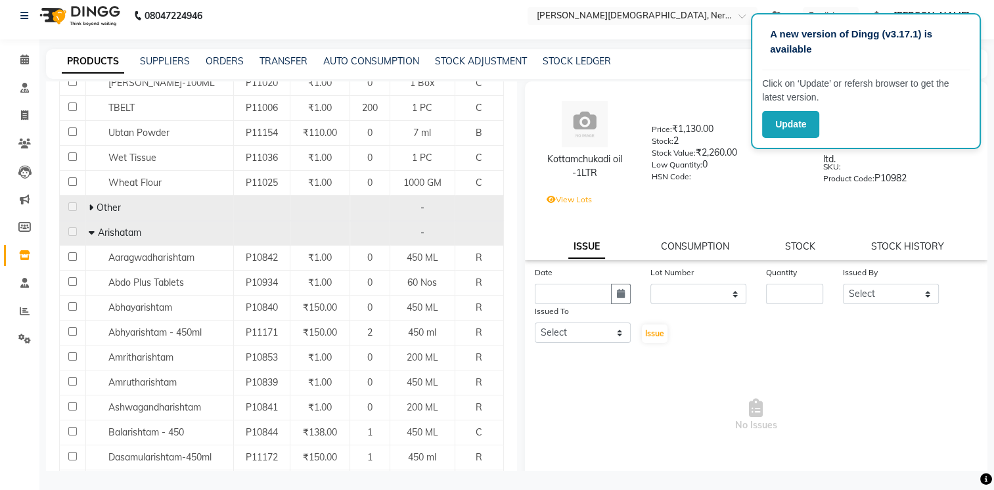
click at [93, 227] on span at bounding box center [93, 233] width 9 height 12
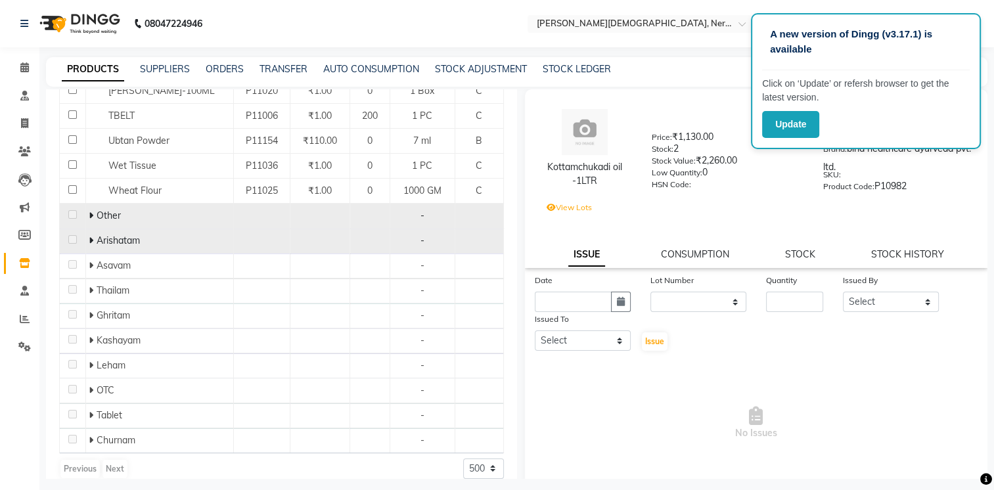
click at [137, 235] on span "Arishatam" at bounding box center [118, 241] width 43 height 12
click at [108, 228] on td "Arishatam" at bounding box center [159, 240] width 148 height 25
click at [96, 234] on div "Arishatam" at bounding box center [159, 241] width 141 height 14
click at [91, 236] on icon at bounding box center [91, 240] width 5 height 9
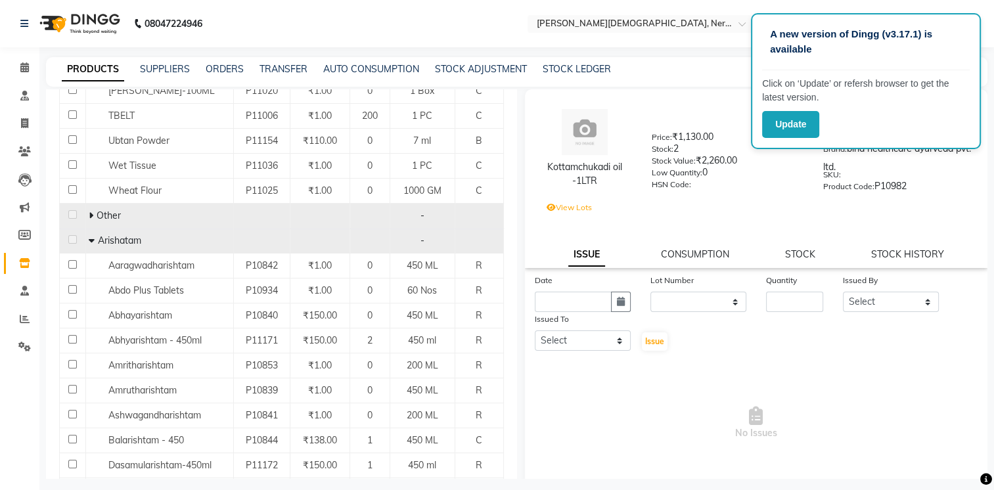
click at [95, 235] on span at bounding box center [93, 241] width 9 height 12
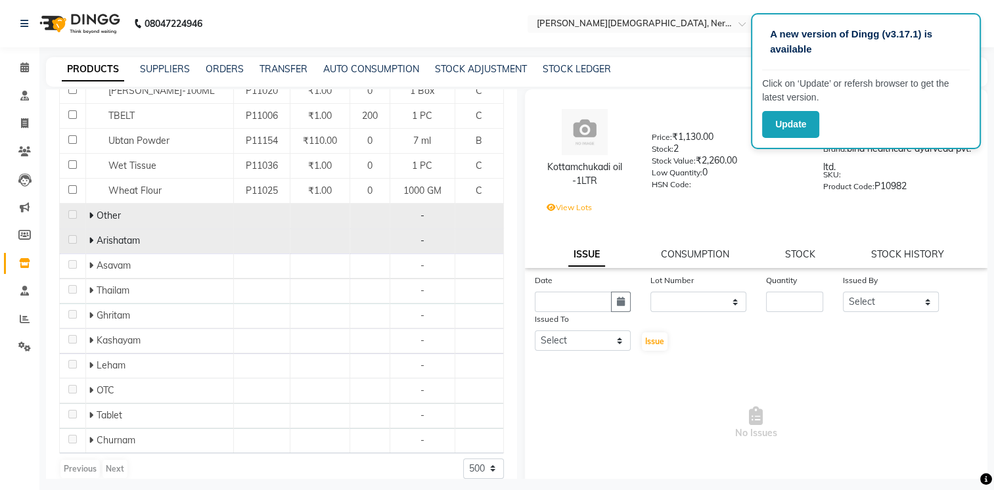
click at [101, 235] on span "Arishatam" at bounding box center [118, 241] width 43 height 12
click at [97, 235] on span "Arishatam" at bounding box center [118, 241] width 43 height 12
drag, startPoint x: 97, startPoint y: 229, endPoint x: 89, endPoint y: 231, distance: 8.1
click at [89, 236] on icon at bounding box center [91, 240] width 5 height 9
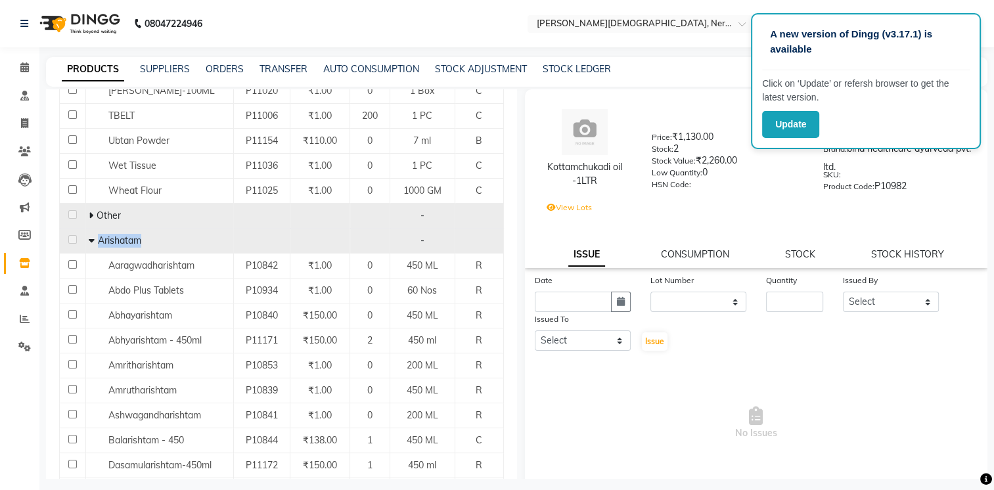
click at [89, 236] on icon at bounding box center [92, 240] width 6 height 9
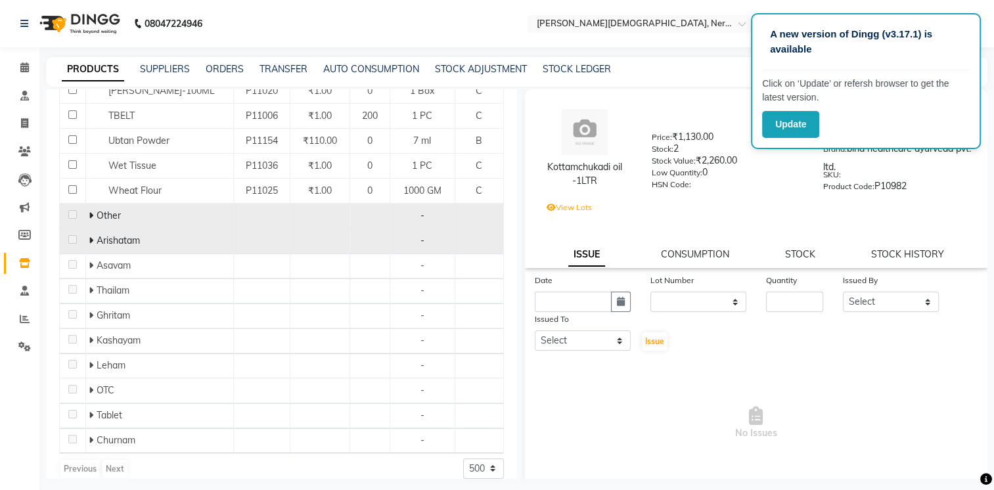
click at [89, 236] on icon at bounding box center [91, 240] width 5 height 9
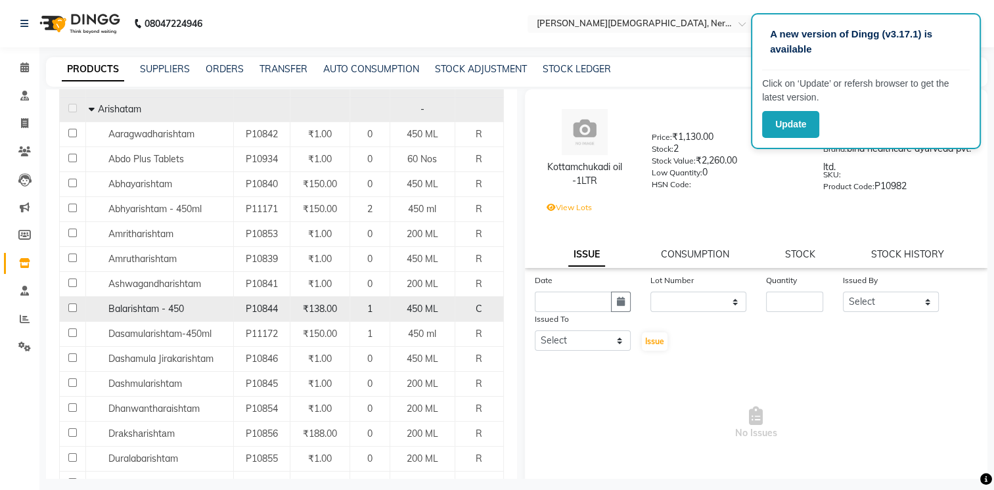
scroll to position [900, 0]
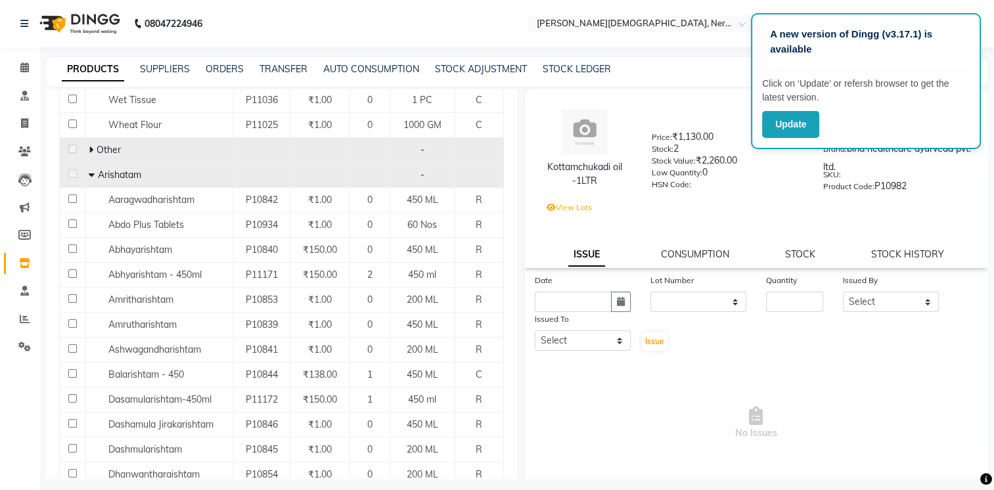
click at [101, 169] on span "Arishatam" at bounding box center [119, 175] width 43 height 12
click at [92, 170] on icon at bounding box center [92, 174] width 6 height 9
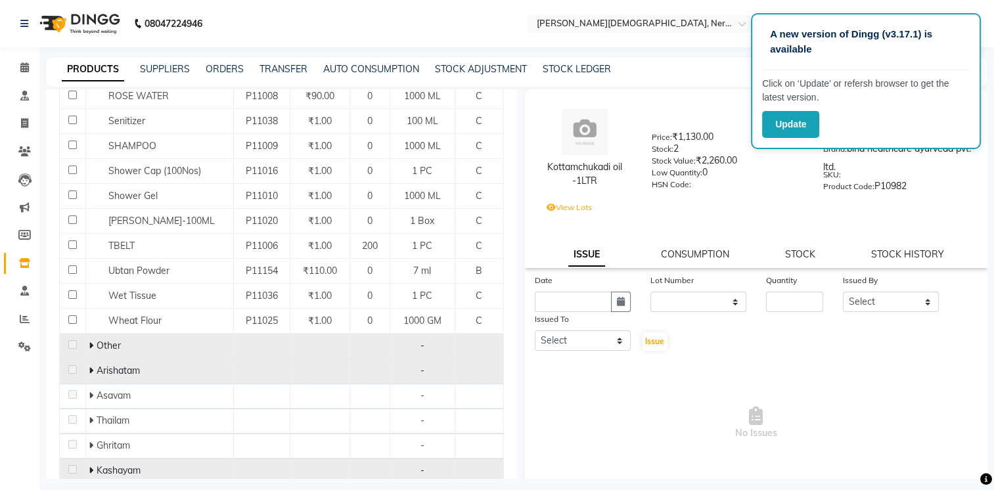
scroll to position [835, 0]
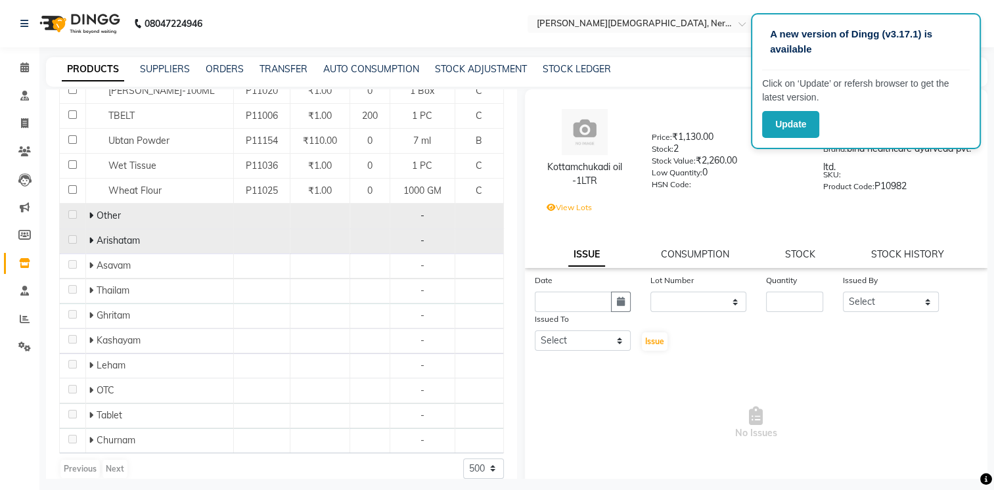
click at [89, 236] on icon at bounding box center [91, 240] width 5 height 9
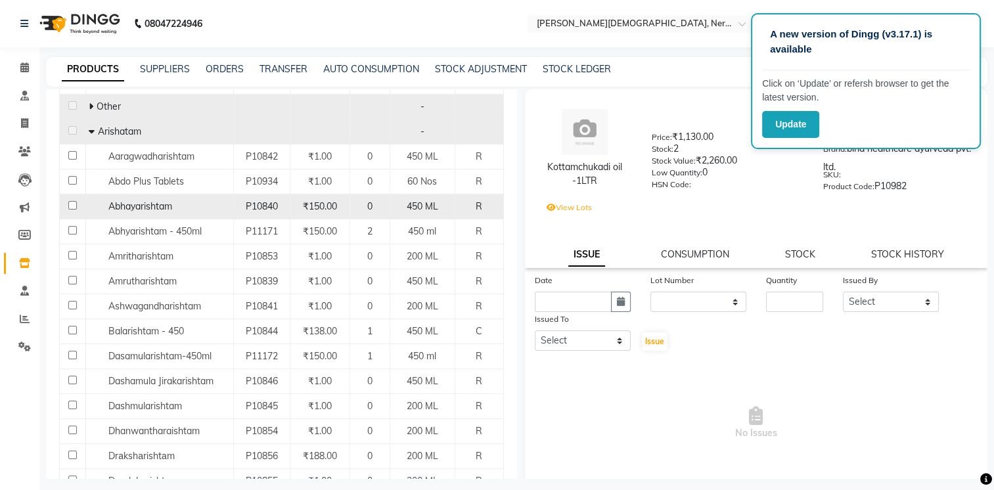
scroll to position [966, 0]
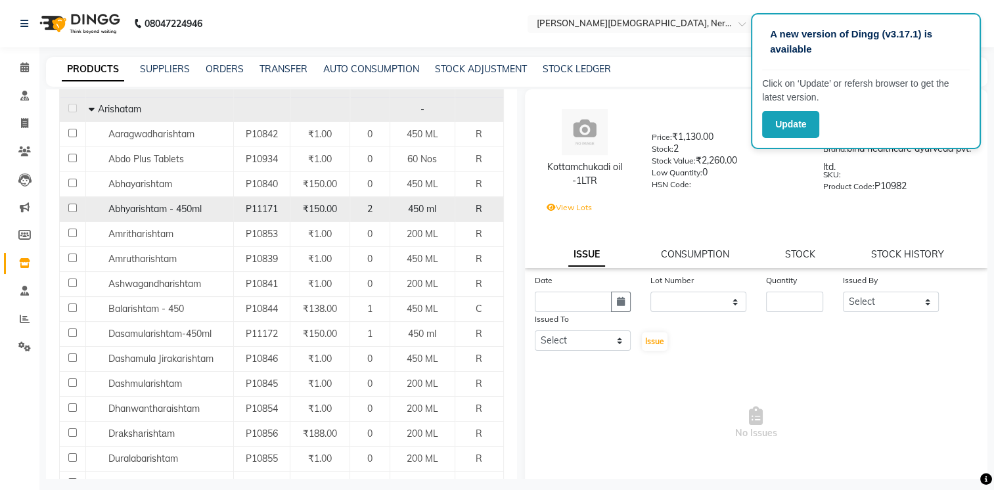
click at [70, 204] on input "checkbox" at bounding box center [72, 208] width 9 height 9
checkbox input "true"
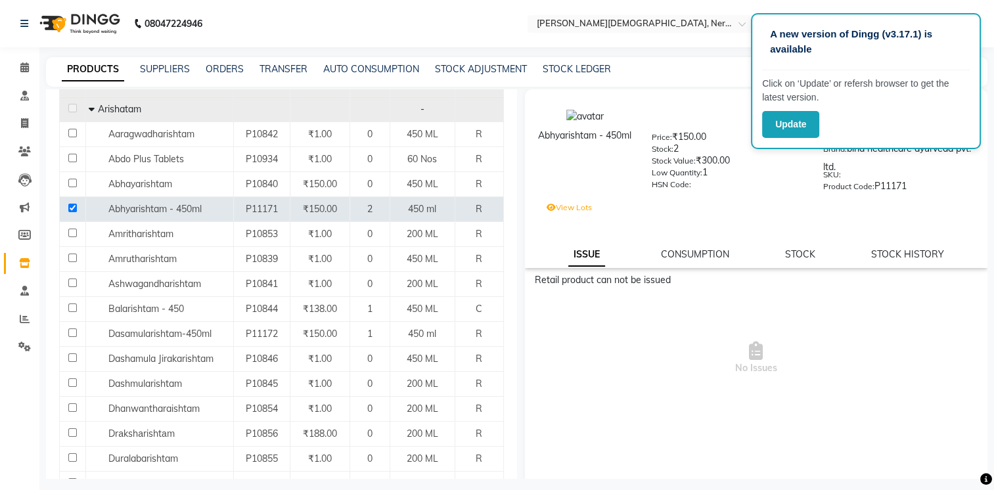
click at [693, 83] on div "PRODUCTS SUPPLIERS ORDERS TRANSFER AUTO CONSUMPTION STOCK ADJUSTMENT STOCK LEDG…" at bounding box center [517, 72] width 942 height 30
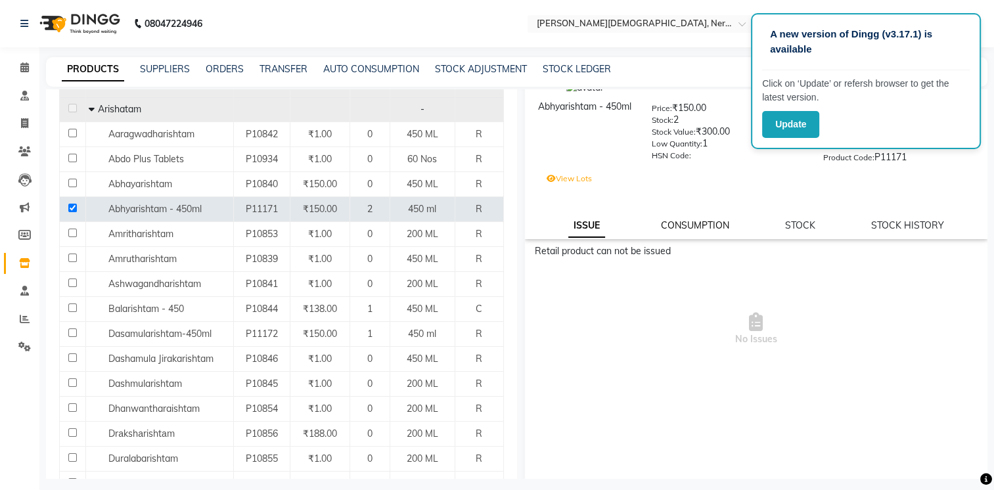
scroll to position [0, 0]
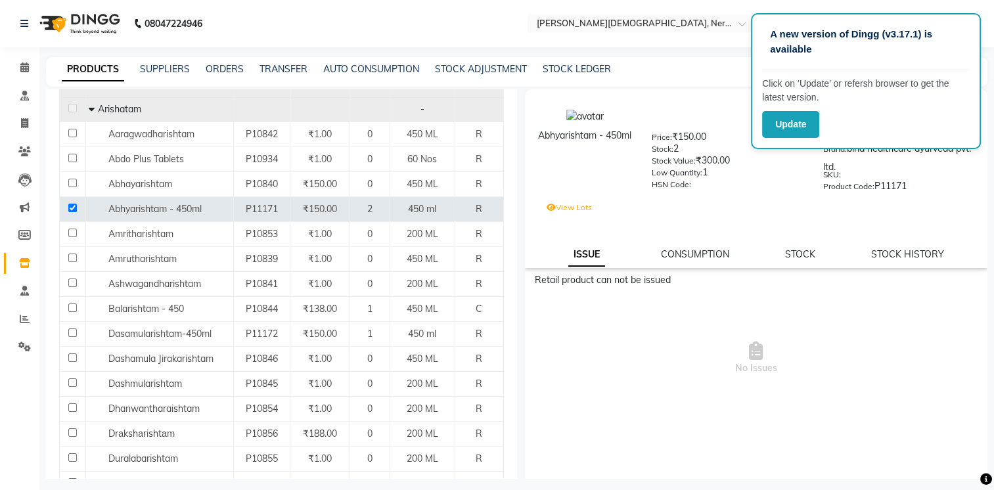
click at [576, 213] on label "View Lots" at bounding box center [569, 208] width 45 height 12
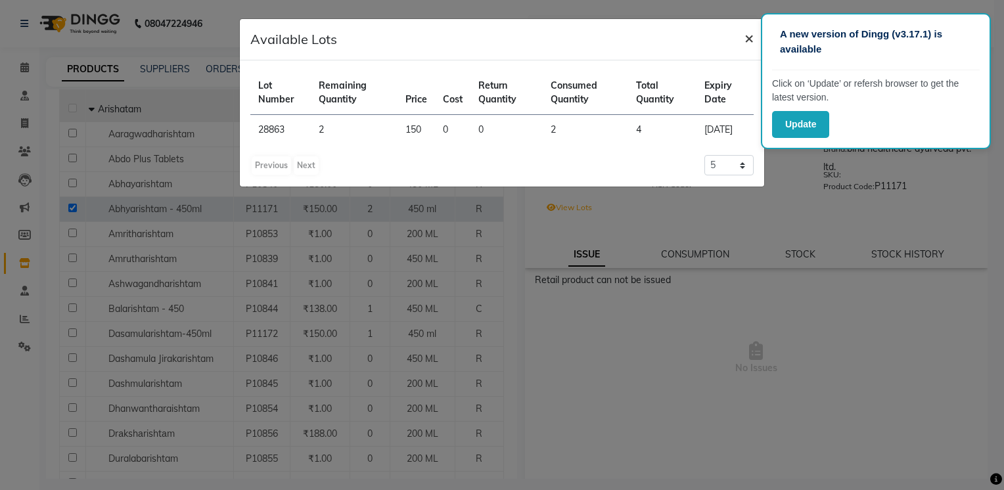
click at [748, 41] on span "×" at bounding box center [748, 38] width 9 height 20
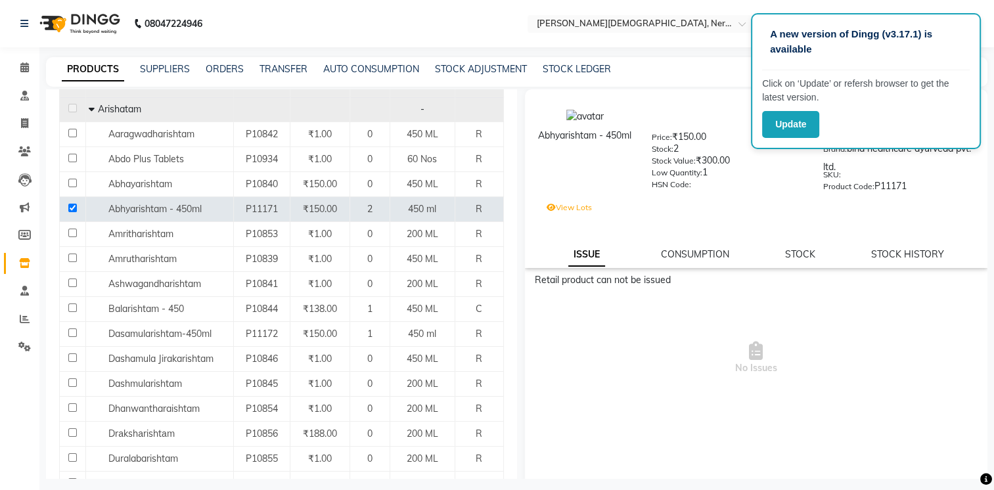
click at [584, 212] on label "View Lots" at bounding box center [569, 208] width 45 height 12
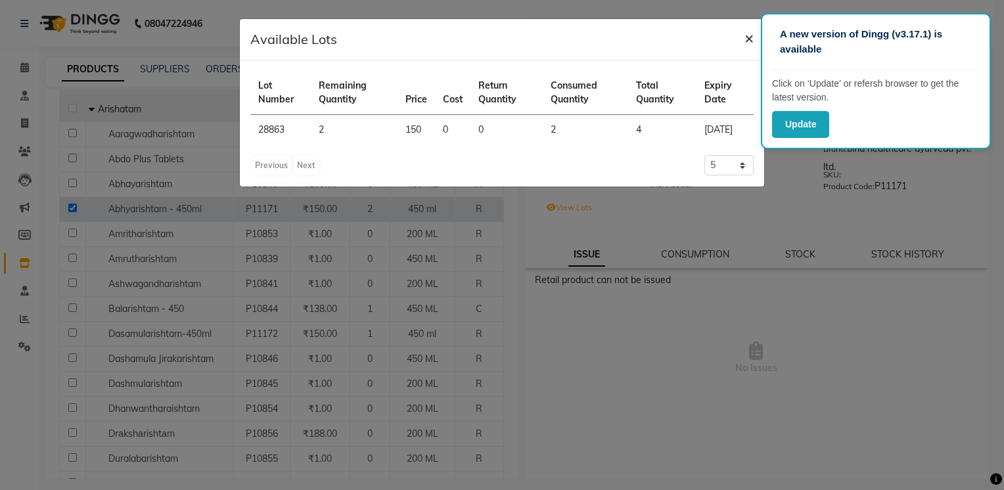
click at [750, 41] on span "×" at bounding box center [748, 38] width 9 height 20
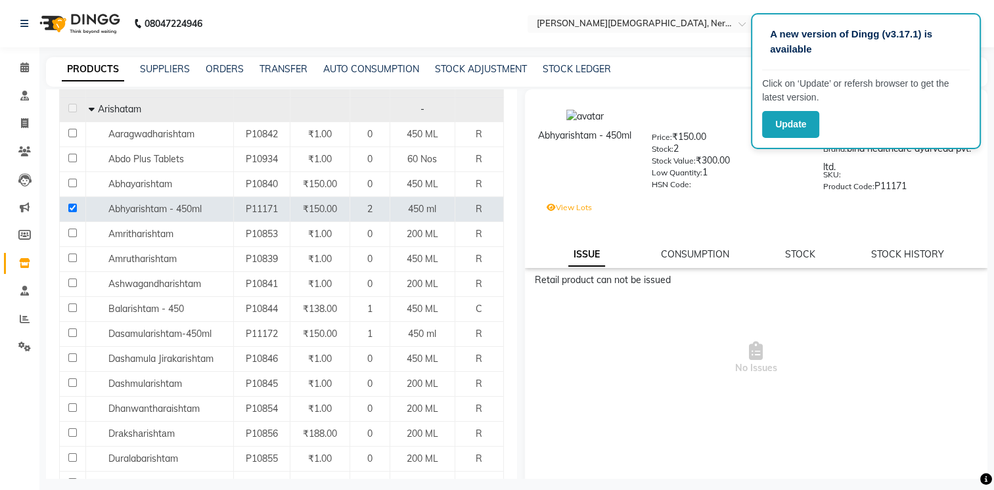
click at [698, 252] on div "CONSUMPTION" at bounding box center [695, 255] width 68 height 14
click at [911, 256] on link "STOCK HISTORY" at bounding box center [907, 254] width 73 height 12
select select "all"
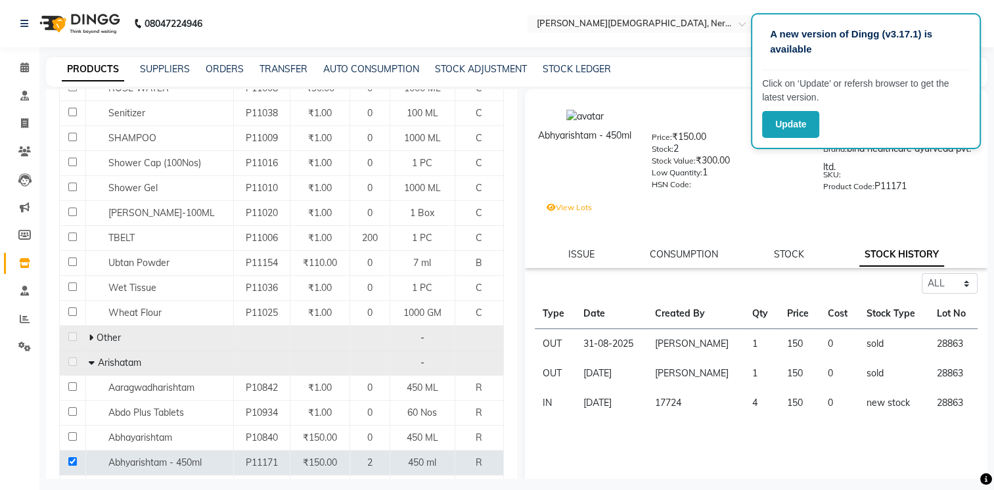
scroll to position [789, 0]
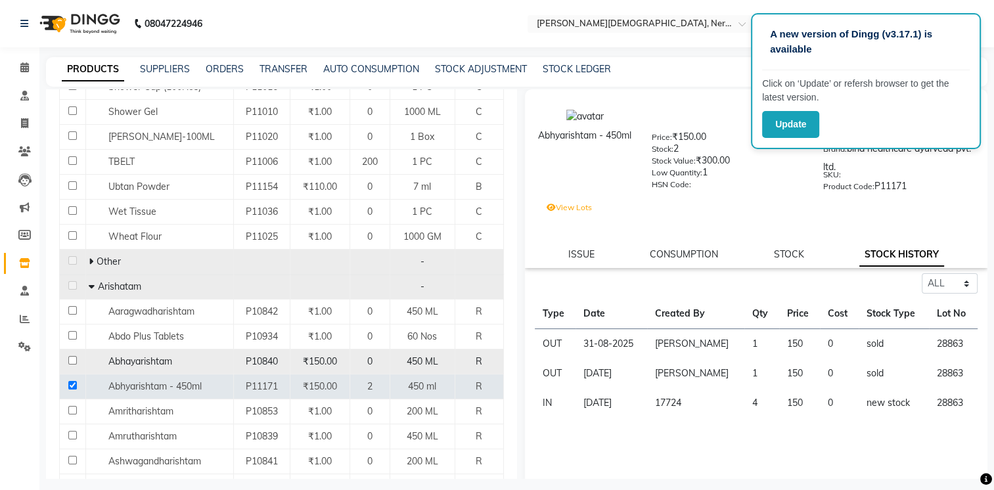
click at [68, 353] on td at bounding box center [73, 361] width 26 height 25
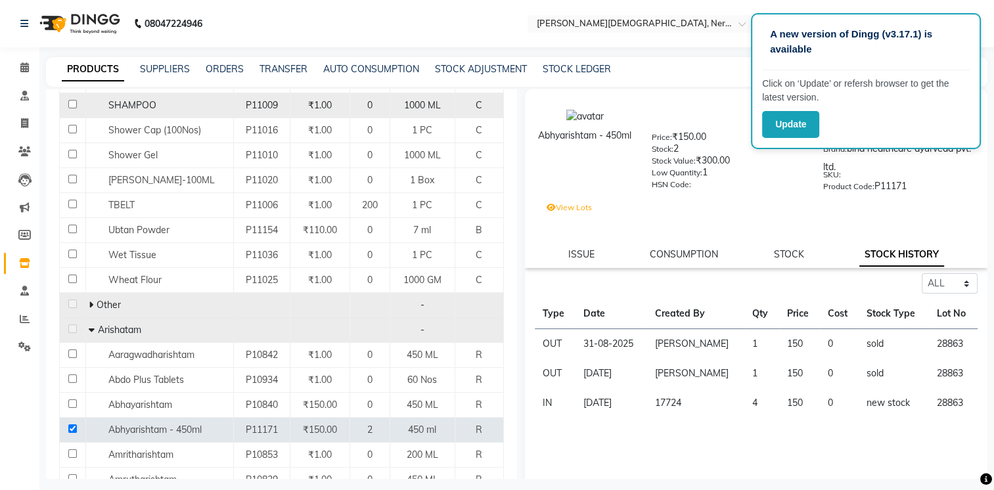
scroll to position [854, 0]
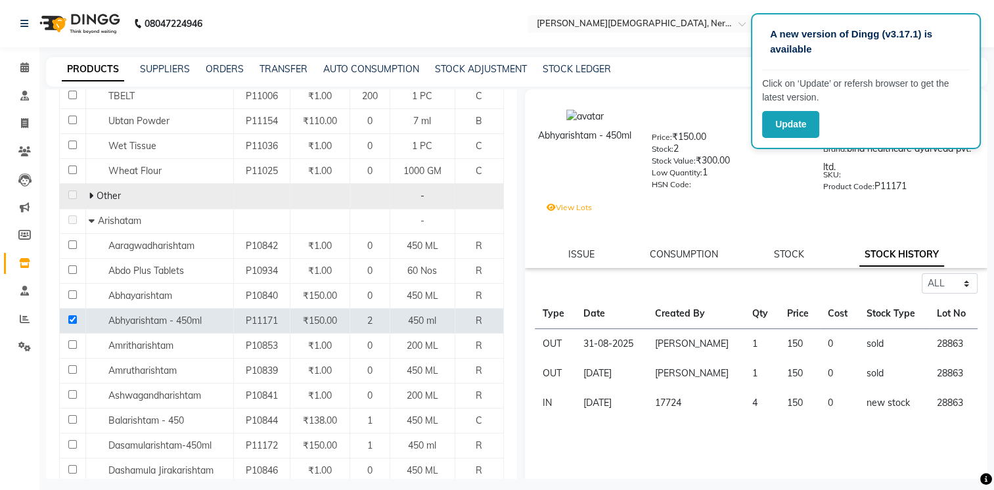
click at [90, 215] on span at bounding box center [92, 221] width 6 height 12
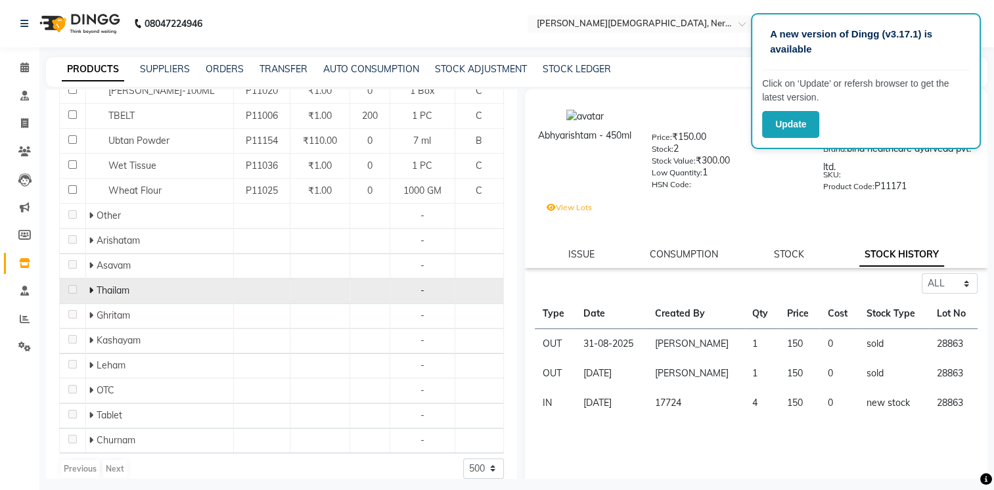
scroll to position [769, 0]
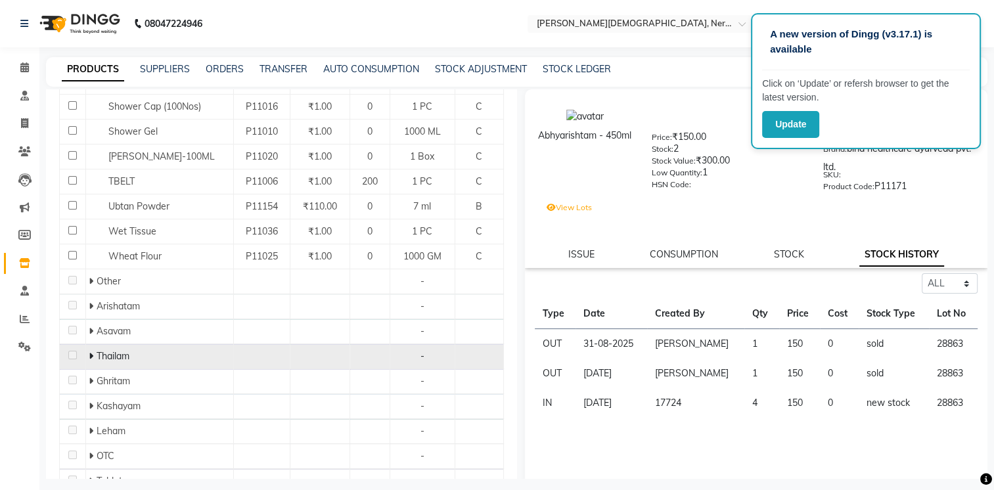
click at [89, 352] on icon at bounding box center [91, 356] width 5 height 9
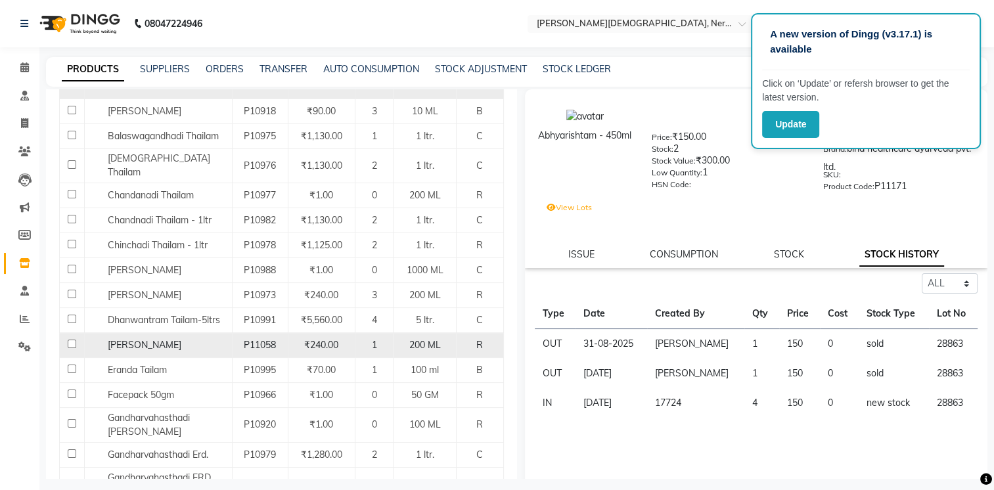
scroll to position [1097, 0]
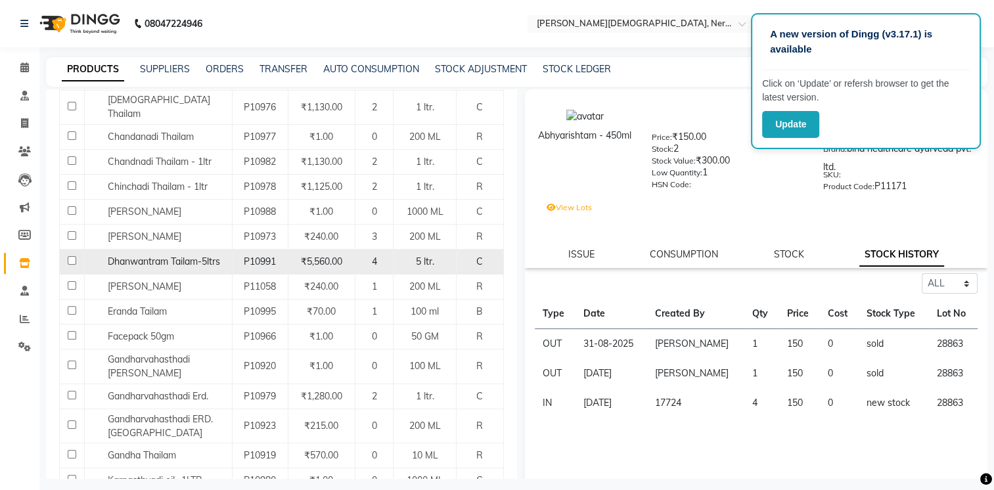
click at [169, 256] on span "Dhanwantram Tailam-5ltrs" at bounding box center [164, 262] width 112 height 12
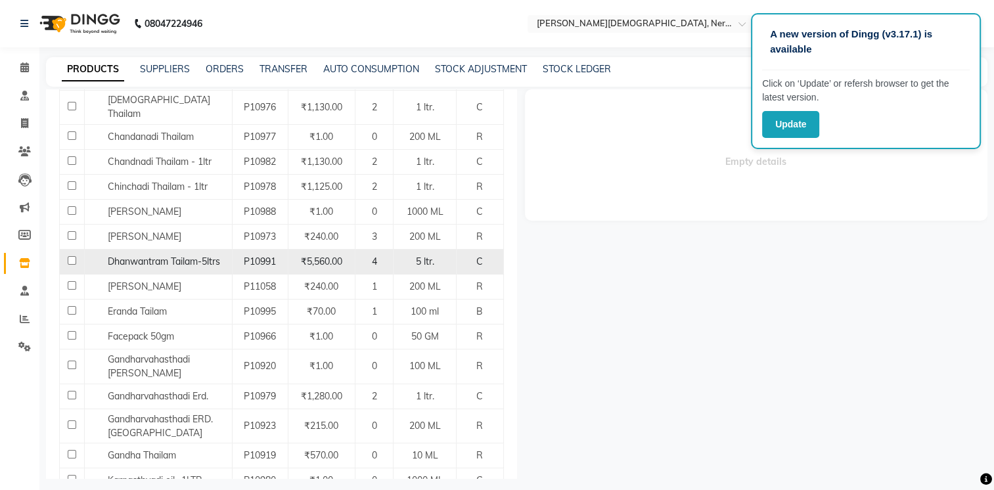
select select "all"
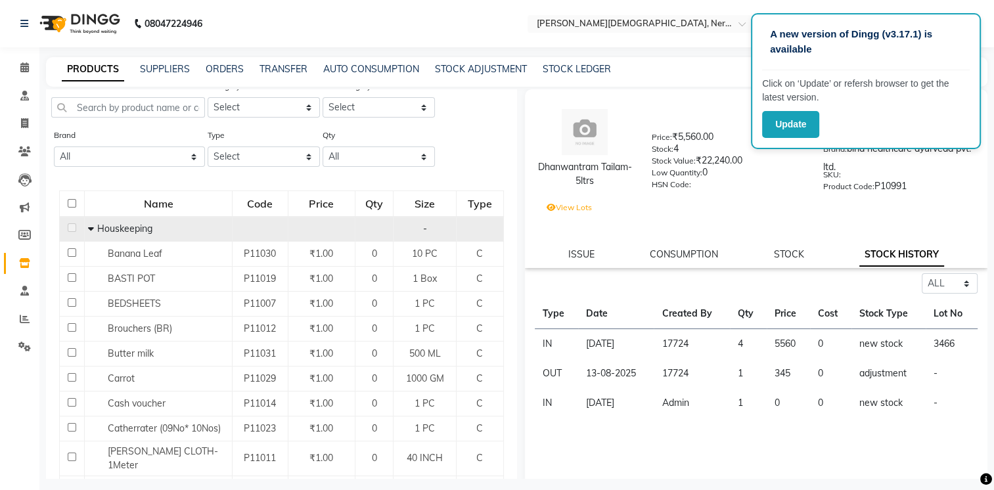
scroll to position [0, 0]
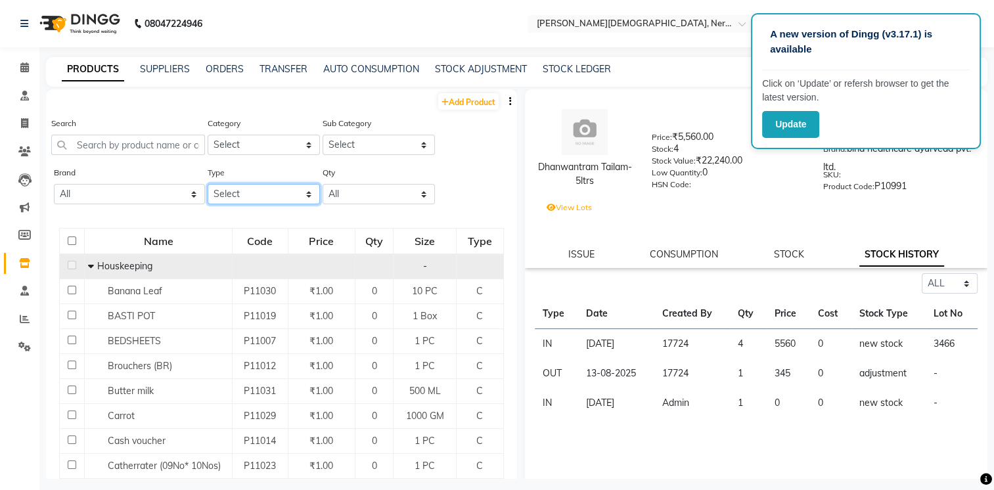
click at [220, 193] on select "Select Both Retail Consumable" at bounding box center [264, 194] width 112 height 20
select select "C"
click at [208, 185] on select "Select Both Retail Consumable" at bounding box center [264, 194] width 112 height 20
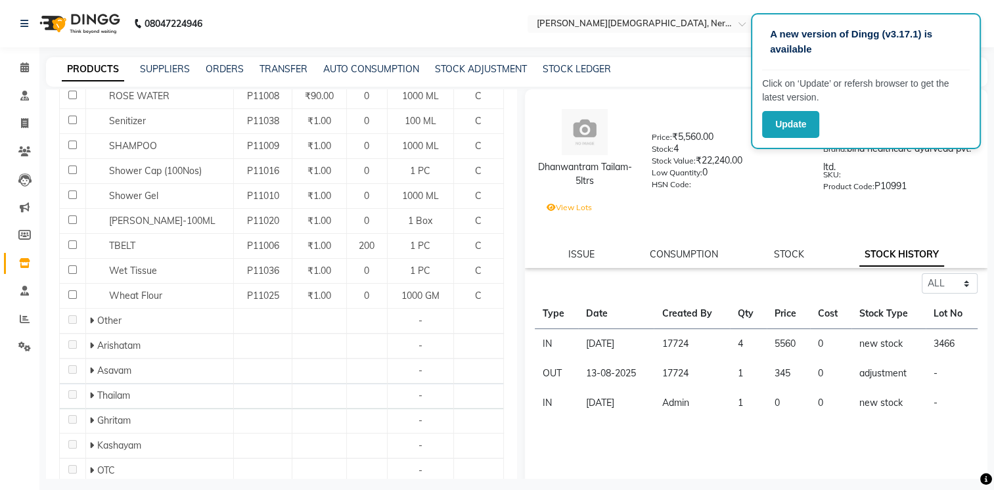
scroll to position [725, 0]
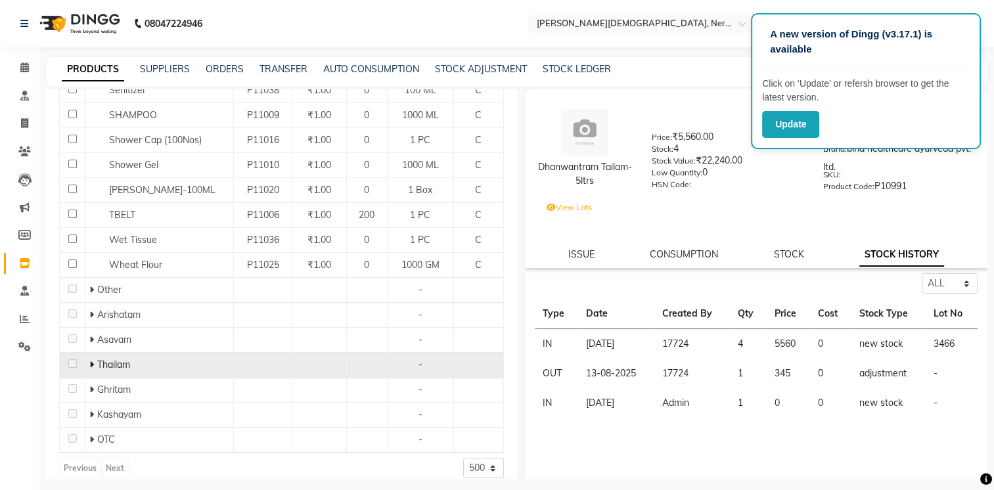
drag, startPoint x: 135, startPoint y: 348, endPoint x: 131, endPoint y: 343, distance: 7.0
click at [131, 353] on td "Thailam" at bounding box center [160, 365] width 148 height 25
click at [117, 359] on span "Thailam" at bounding box center [113, 365] width 33 height 12
click at [94, 359] on span at bounding box center [93, 365] width 8 height 12
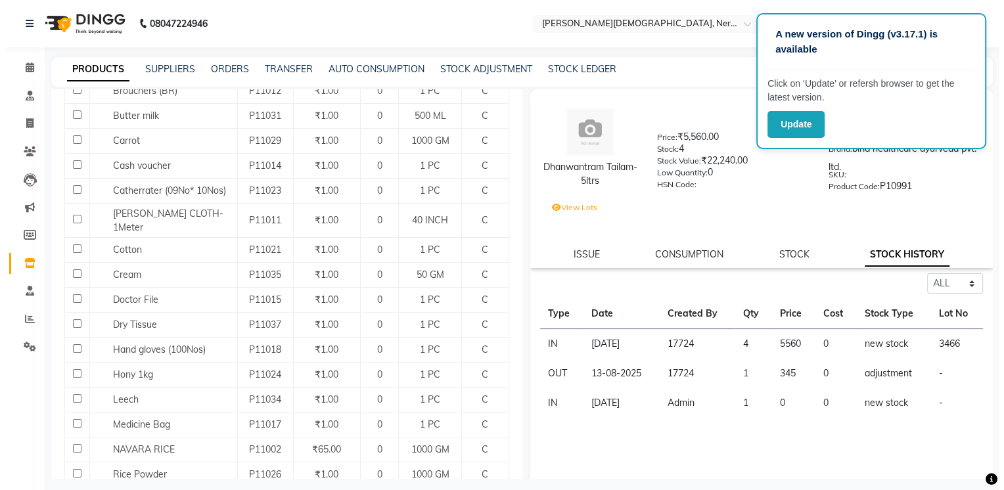
scroll to position [68, 0]
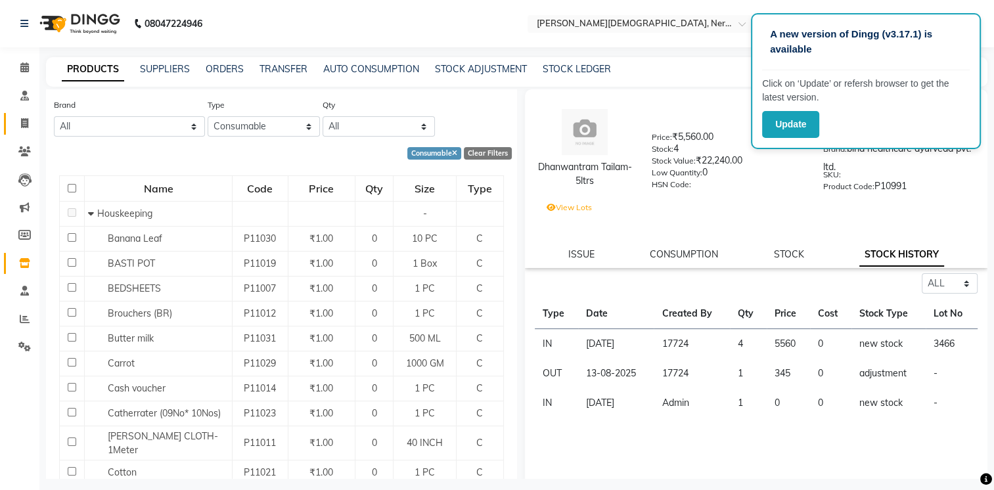
click at [26, 115] on link "Invoice" at bounding box center [20, 124] width 32 height 22
select select "service"
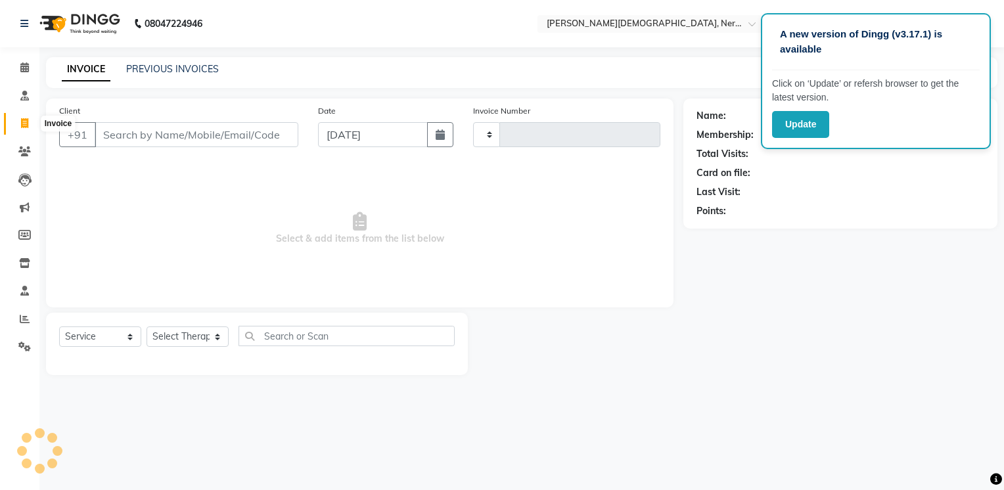
click at [24, 122] on icon at bounding box center [24, 123] width 7 height 10
select select "service"
type input "0713"
select select "6808"
click at [229, 139] on input "Client" at bounding box center [197, 134] width 204 height 25
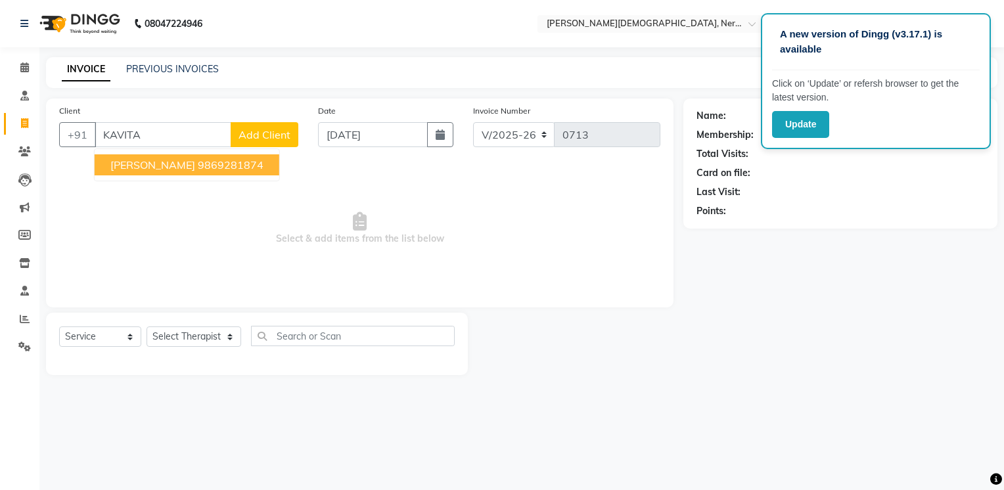
click at [188, 160] on span "[PERSON_NAME]" at bounding box center [152, 164] width 85 height 13
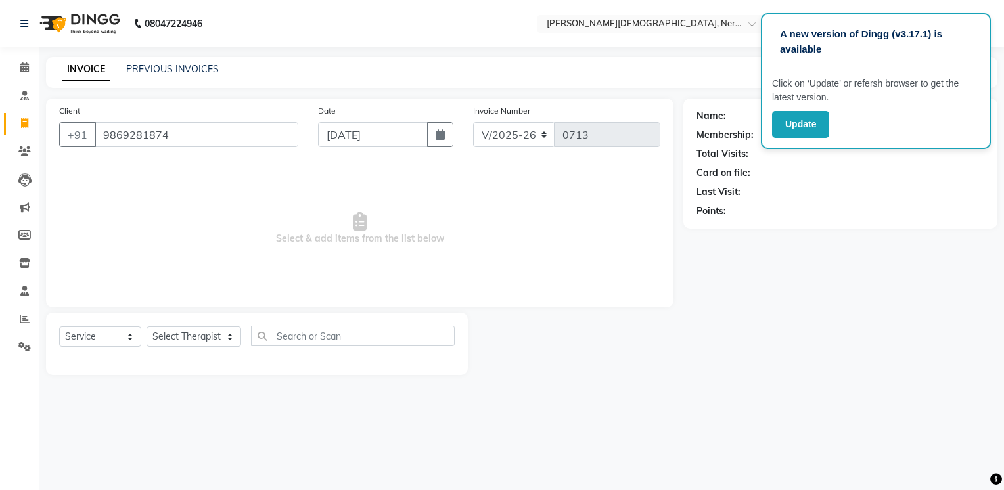
type input "9869281874"
click at [76, 336] on select "Select Service Product Membership Package Voucher Prepaid Gift Card" at bounding box center [100, 337] width 82 height 20
select select "product"
click at [59, 327] on select "Select Service Product Membership Package Voucher Prepaid Gift Card" at bounding box center [100, 337] width 82 height 20
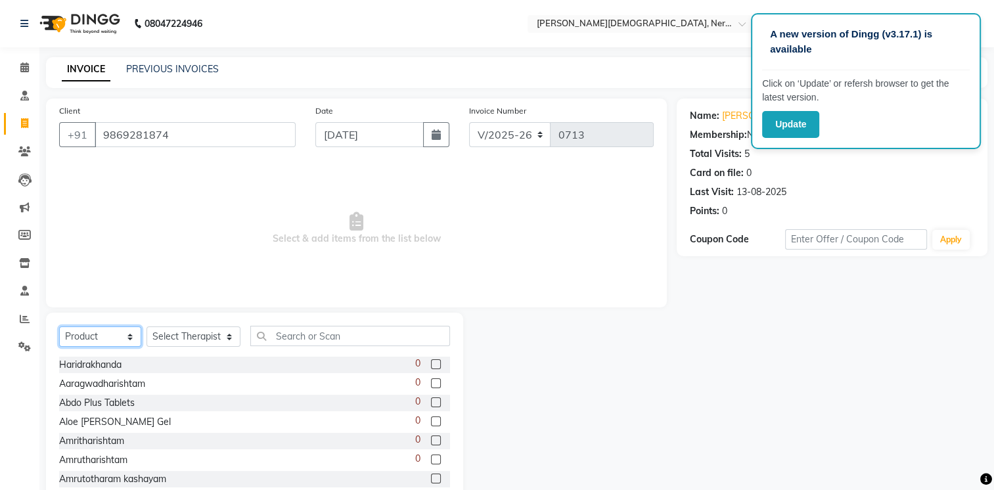
click at [99, 339] on select "Select Service Product Membership Package Voucher Prepaid Gift Card" at bounding box center [100, 337] width 82 height 20
click at [59, 327] on select "Select Service Product Membership Package Voucher Prepaid Gift Card" at bounding box center [100, 337] width 82 height 20
click at [165, 340] on select "Select Therapist [PERSON_NAME] [PERSON_NAME] [PERSON_NAME] Bibina [PERSON_NAME]…" at bounding box center [194, 337] width 94 height 20
select select "57051"
click at [147, 327] on select "Select Therapist [PERSON_NAME] [PERSON_NAME] [PERSON_NAME] Bibina [PERSON_NAME]…" at bounding box center [194, 337] width 94 height 20
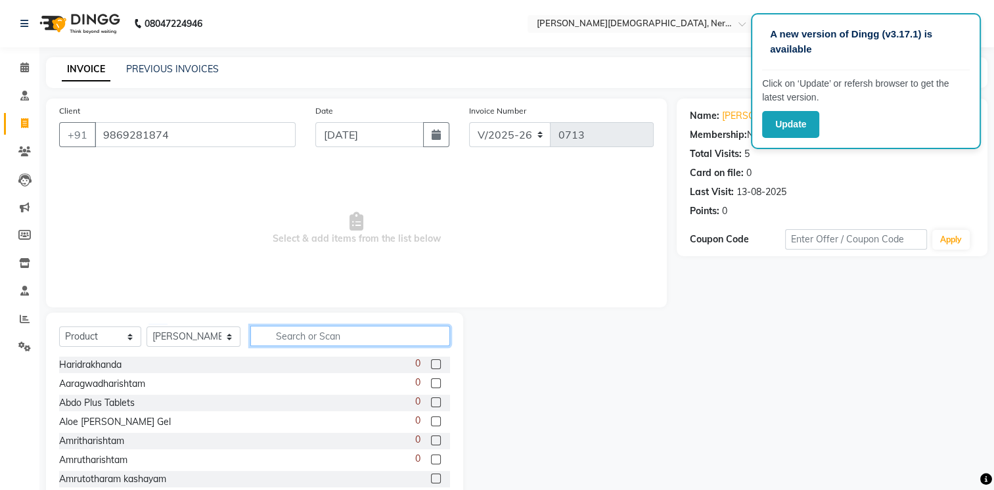
click at [272, 334] on input "text" at bounding box center [350, 336] width 200 height 20
type input "DHAN"
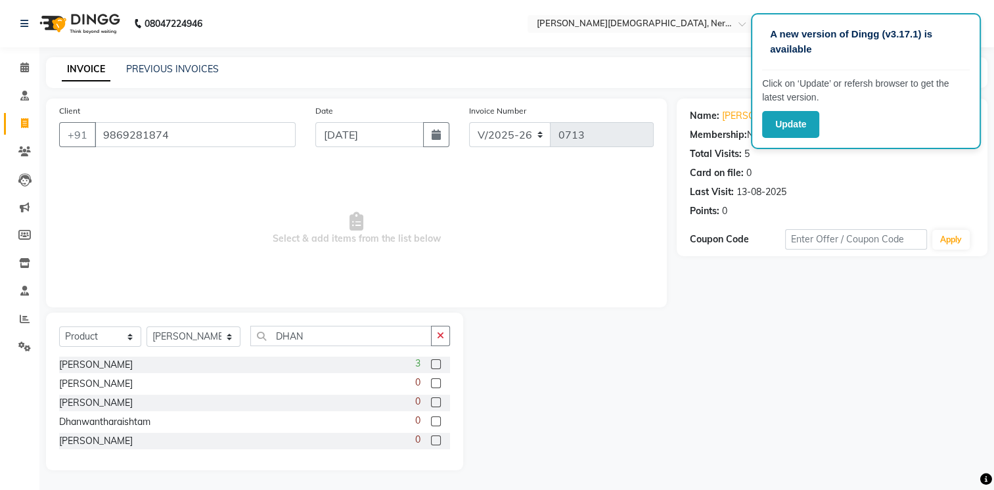
click at [281, 366] on div "[PERSON_NAME] 3" at bounding box center [254, 365] width 391 height 16
click at [105, 337] on select "Select Service Product Membership Package Voucher Prepaid Gift Card" at bounding box center [100, 337] width 82 height 20
click at [436, 360] on label at bounding box center [436, 364] width 10 height 10
click at [436, 361] on input "checkbox" at bounding box center [435, 365] width 9 height 9
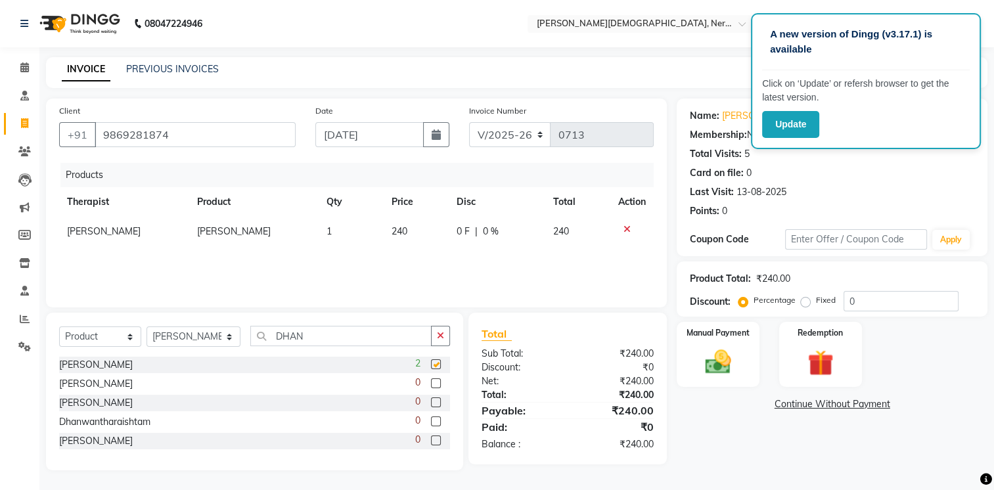
checkbox input "false"
click at [24, 72] on icon at bounding box center [24, 67] width 9 height 10
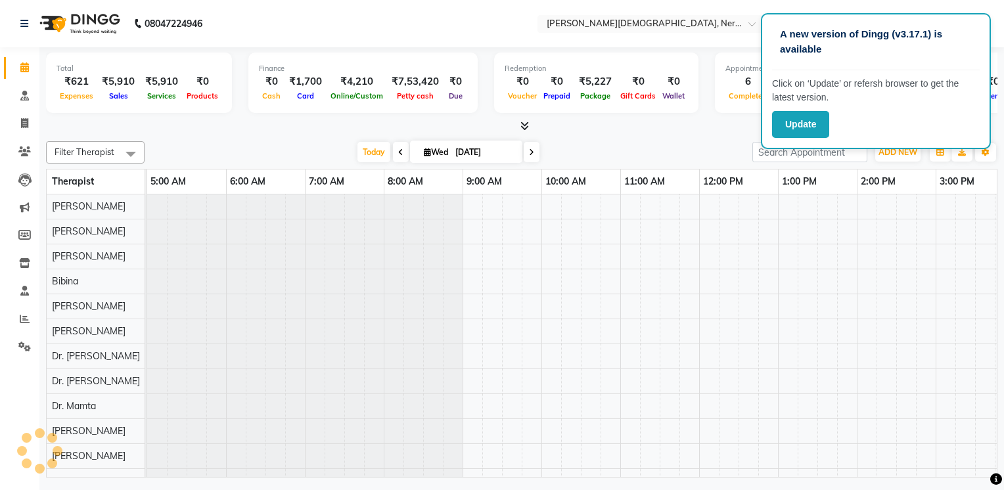
scroll to position [0, 79]
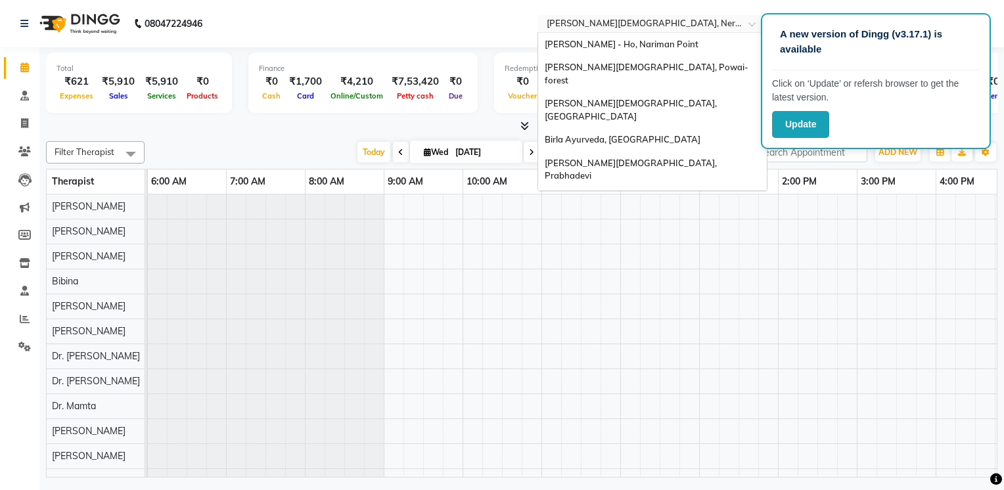
click at [676, 25] on input "text" at bounding box center [639, 24] width 191 height 13
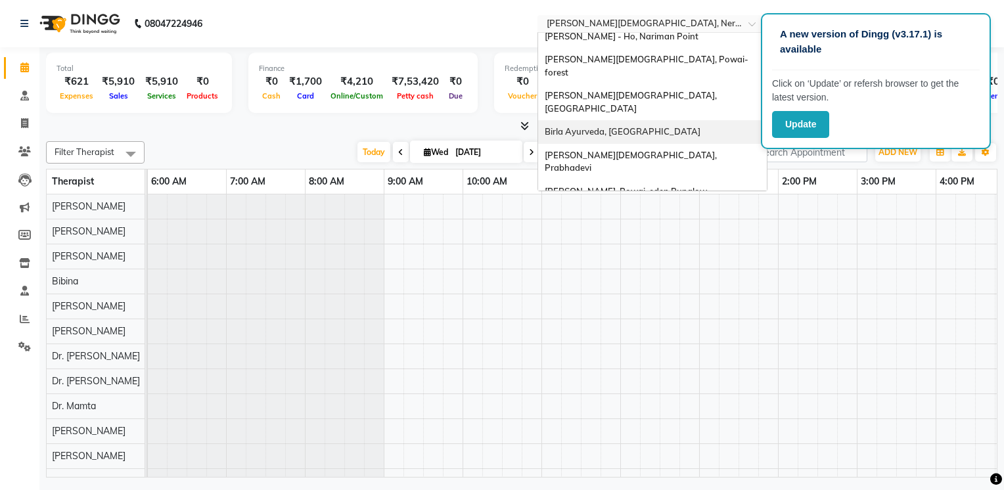
scroll to position [0, 0]
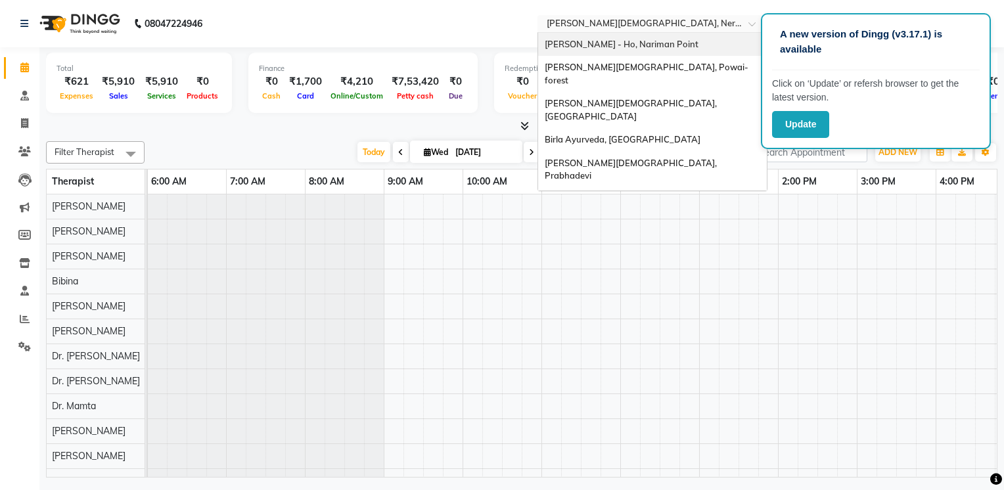
click at [636, 41] on span "[PERSON_NAME] - Ho, Nariman Point" at bounding box center [622, 44] width 154 height 11
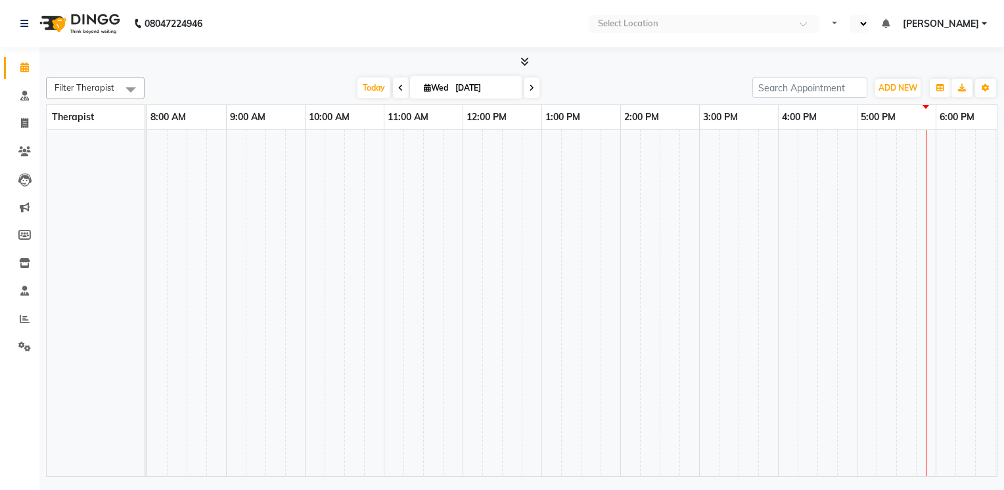
select select "en"
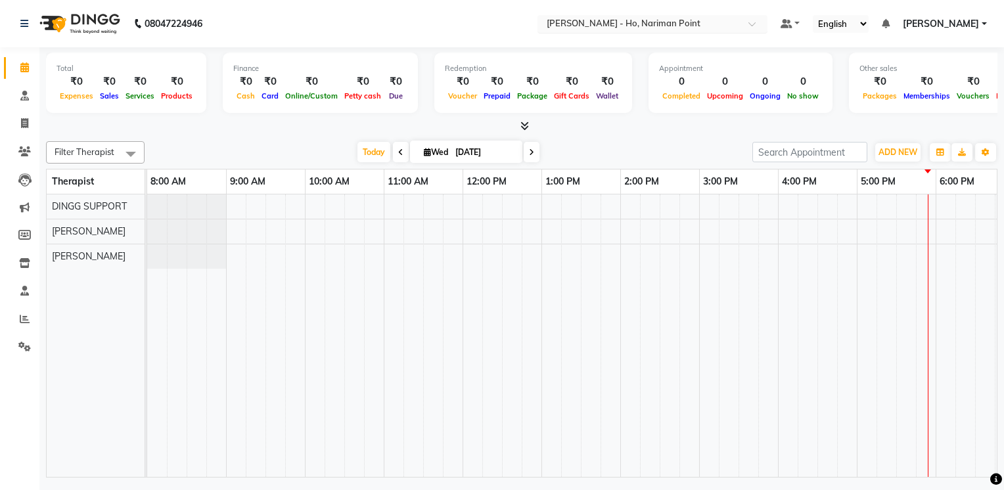
click at [626, 25] on input "text" at bounding box center [639, 24] width 191 height 13
